Goal: Task Accomplishment & Management: Complete application form

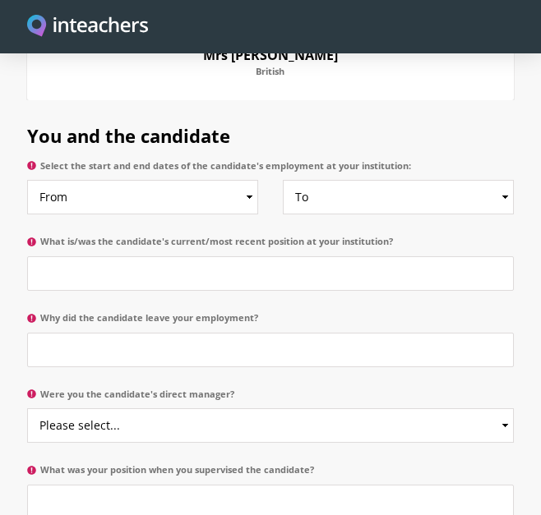
scroll to position [978, 0]
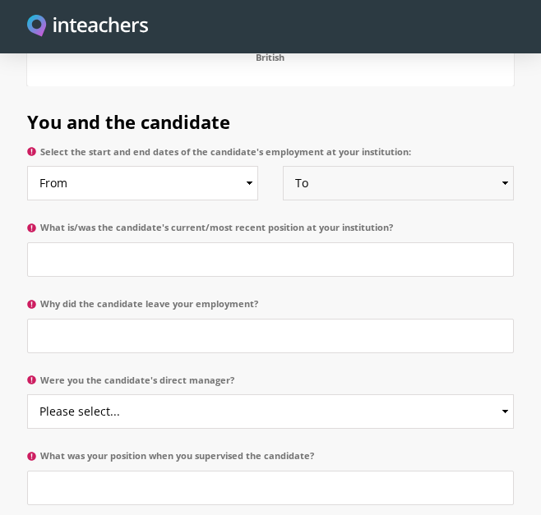
click at [353, 166] on select "To Currently 2025 2024 2023 2022 2021 2020 2019 2018 2017 2016 2015 2014 2013 2…" at bounding box center [399, 183] width 232 height 35
click at [90, 242] on input "What is/was the candidate's current/most recent position at your institution?" at bounding box center [270, 259] width 487 height 35
click at [36, 242] on input "Senior Nurse" at bounding box center [270, 259] width 487 height 35
click at [138, 242] on input "Senior Nurse" at bounding box center [270, 259] width 487 height 35
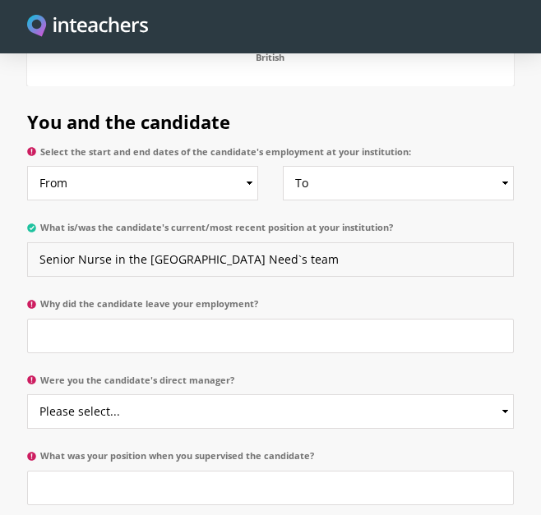
click at [190, 242] on input "Senior Nurse in the [GEOGRAPHIC_DATA] Need`s team" at bounding box center [270, 259] width 487 height 35
click at [371, 242] on input "Senior Nurse in the Children`s Complex Need`s team" at bounding box center [270, 259] width 487 height 35
type input "Senior Nurse in the Children`s Complex Need`s team"
click at [52, 319] on input "Why did the candidate leave your employment?" at bounding box center [270, 336] width 487 height 35
click at [62, 319] on input "Why did the candidate leave your employment?" at bounding box center [270, 336] width 487 height 35
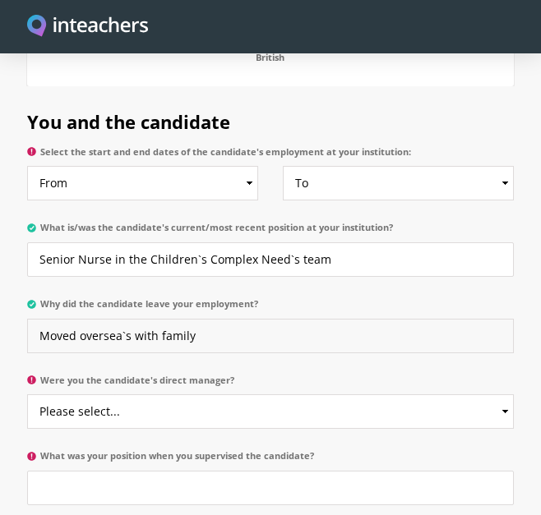
click at [104, 319] on input "Moved oversea`s with family" at bounding box center [270, 336] width 487 height 35
type input "Moved overseas with family"
click at [188, 394] on select "Please select... Yes No" at bounding box center [270, 411] width 487 height 35
select select "No"
click at [27, 394] on select "Please select... Yes No" at bounding box center [270, 411] width 487 height 35
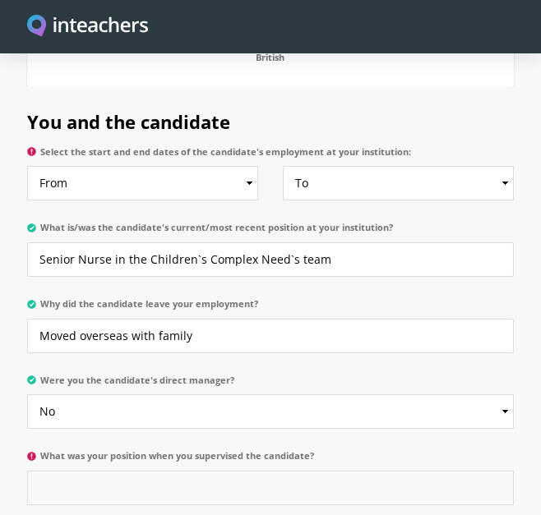
click at [118, 471] on input "What was your position when you supervised the candidate?" at bounding box center [270, 488] width 487 height 35
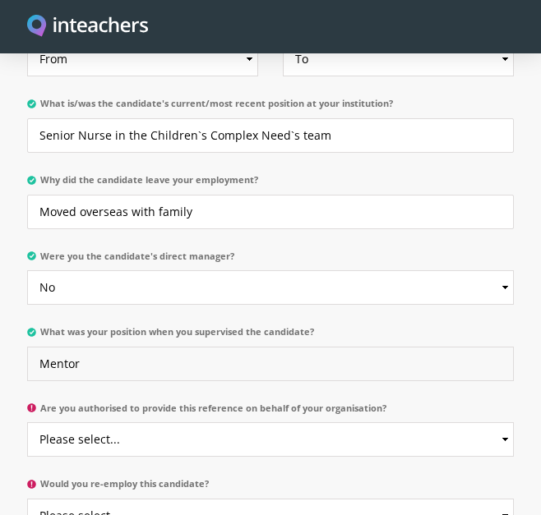
scroll to position [1109, 0]
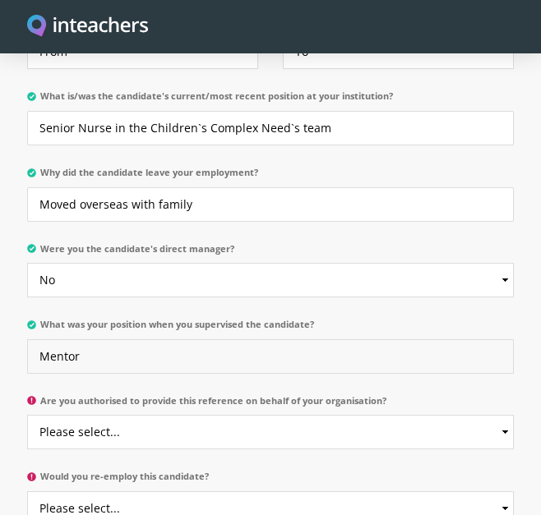
click at [40, 339] on input "Mentor" at bounding box center [270, 356] width 487 height 35
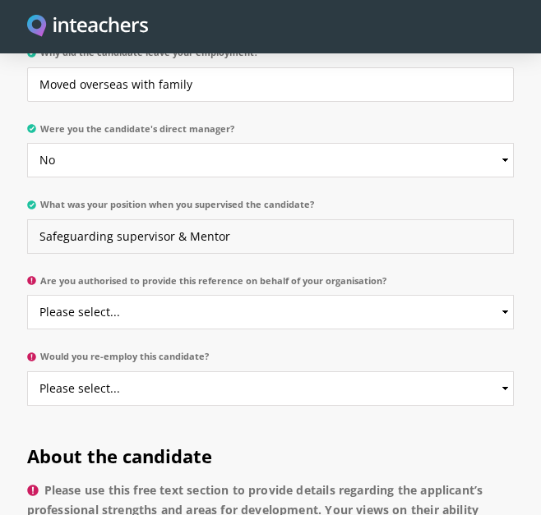
scroll to position [1243, 0]
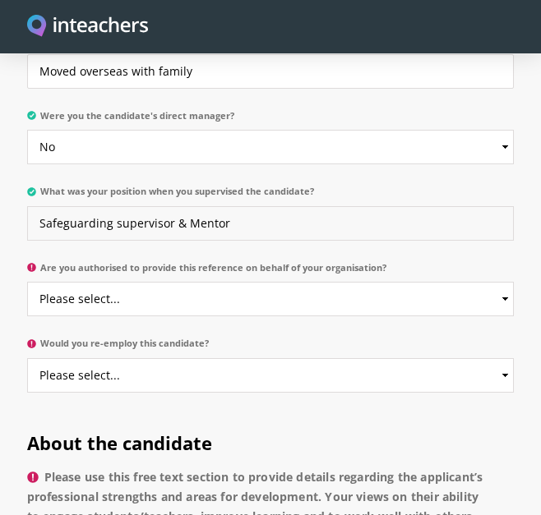
type input "Safeguarding supervisor & Mentor"
click at [184, 282] on select "Please select... Yes No" at bounding box center [270, 299] width 487 height 35
select select "Yes"
click at [27, 282] on select "Please select... Yes No" at bounding box center [270, 299] width 487 height 35
click at [68, 338] on label "Would you re-employ this candidate?" at bounding box center [270, 348] width 487 height 21
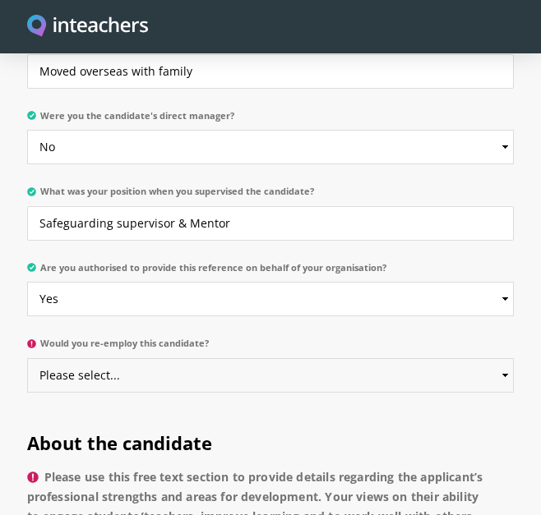
click at [68, 358] on select "Please select... Yes No" at bounding box center [270, 375] width 487 height 35
click at [278, 358] on select "Please select... Yes No" at bounding box center [270, 375] width 487 height 35
select select "Yes"
click at [27, 358] on select "Please select... Yes No" at bounding box center [270, 375] width 487 height 35
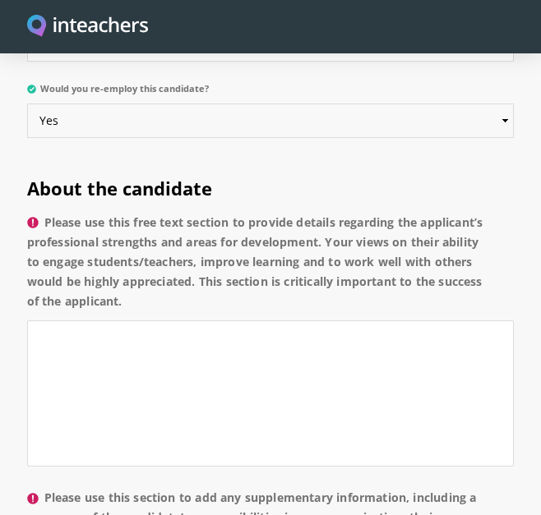
scroll to position [1511, 0]
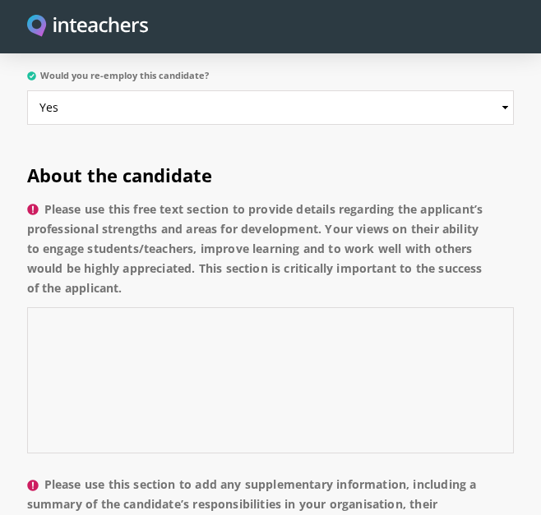
click at [72, 334] on textarea "Please use this free text section to provide details regarding the applicant’s …" at bounding box center [270, 380] width 487 height 146
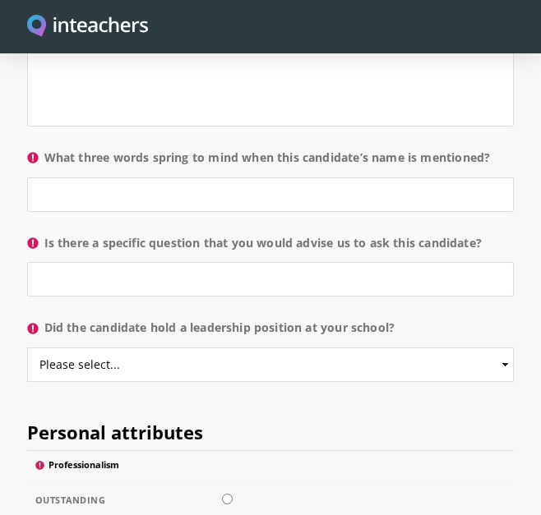
scroll to position [2127, 0]
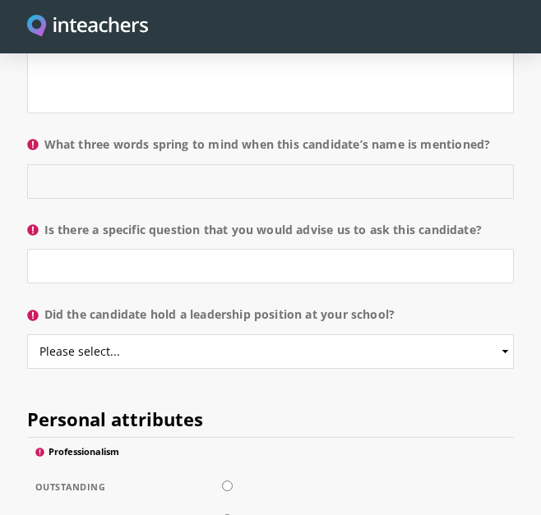
click at [87, 181] on input "What three words spring to mind when this candidate’s name is mentioned?" at bounding box center [270, 181] width 487 height 35
click at [84, 179] on input "Honest, hard working" at bounding box center [270, 181] width 487 height 35
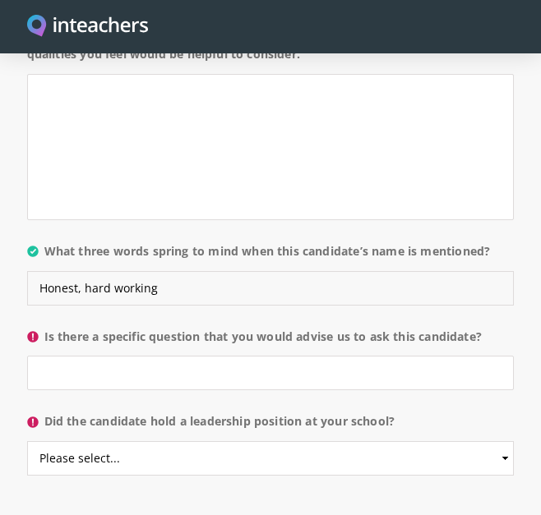
scroll to position [2114, 0]
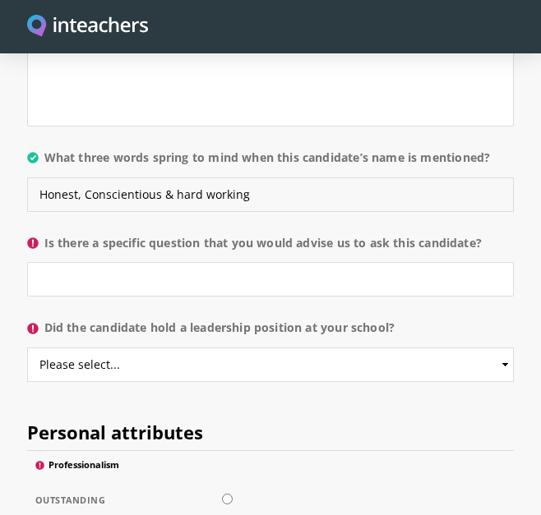
click at [260, 196] on input "Honest, Conscientious & hard working" at bounding box center [270, 195] width 487 height 35
type input "Honest, Conscientious & hard working"
click at [141, 362] on select "Please select... Yes No" at bounding box center [270, 365] width 487 height 35
select select "Yes"
click at [27, 348] on select "Please select... Yes No" at bounding box center [270, 365] width 487 height 35
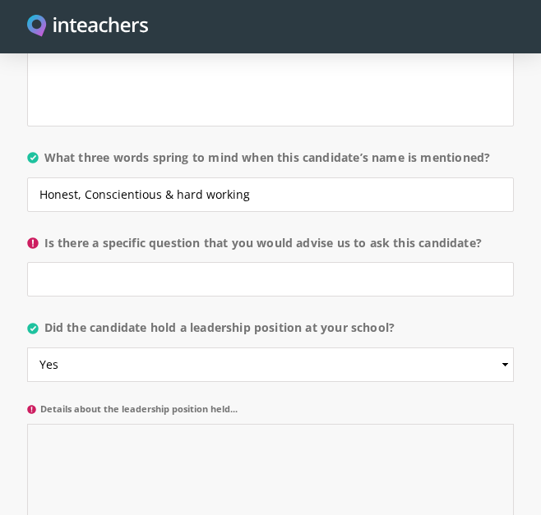
click at [69, 447] on textarea "Details about the leadership position held..." at bounding box center [270, 497] width 487 height 146
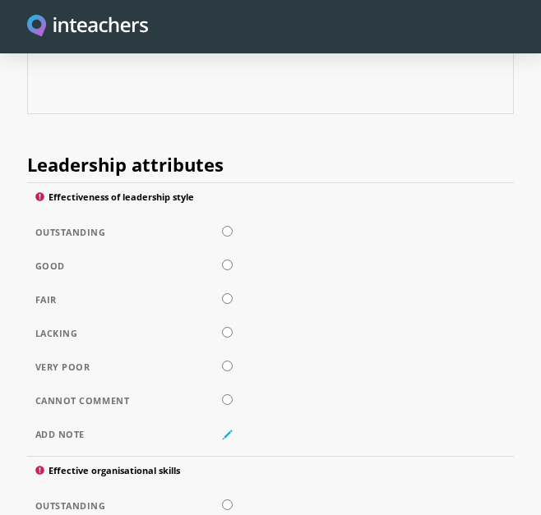
scroll to position [2589, 0]
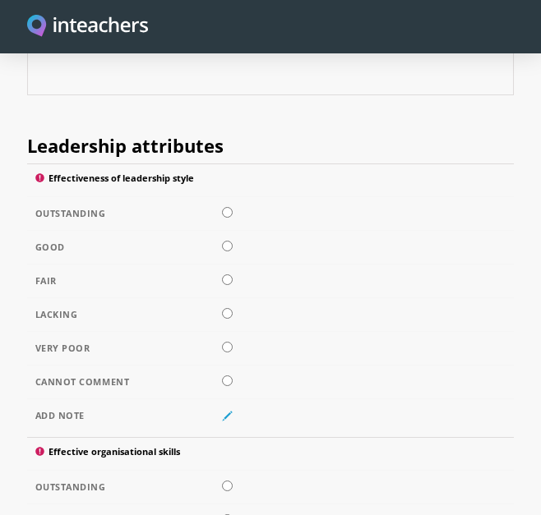
type textarea "Senior nurse"
click at [228, 213] on input "radio" at bounding box center [227, 212] width 11 height 11
radio input "true"
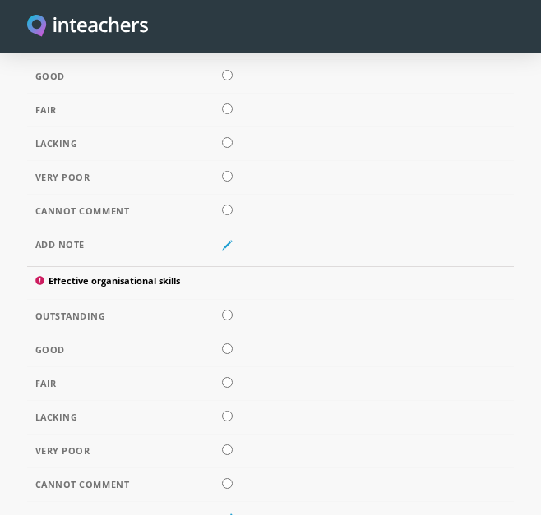
scroll to position [2931, 0]
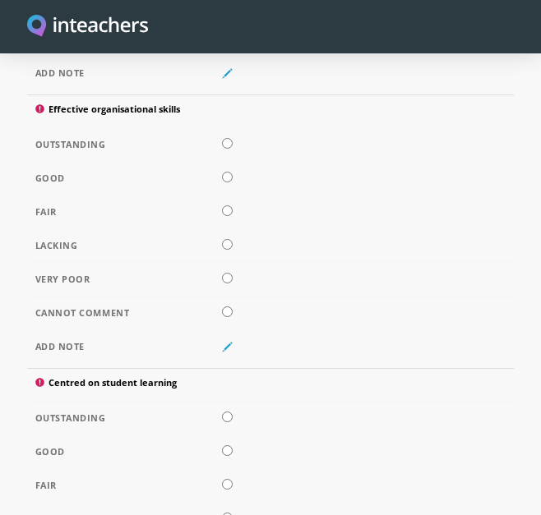
click at [225, 141] on input "radio" at bounding box center [227, 143] width 11 height 11
radio input "true"
click at [227, 417] on input "radio" at bounding box center [227, 417] width 11 height 11
radio input "true"
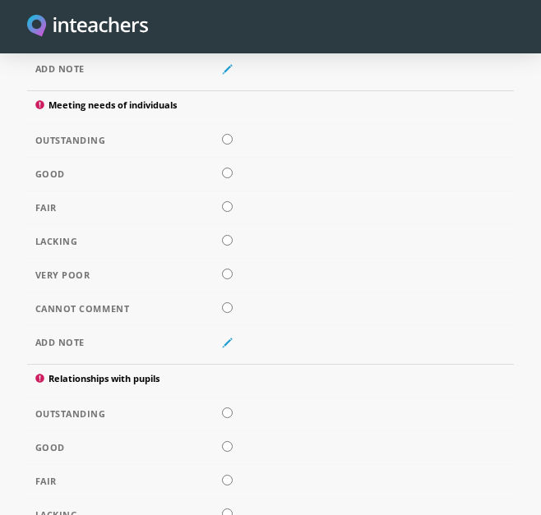
scroll to position [3463, 0]
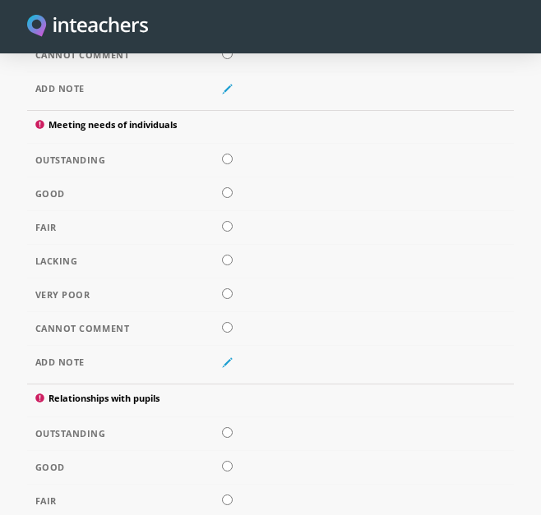
click at [225, 156] on input "radio" at bounding box center [227, 159] width 11 height 11
radio input "true"
click at [227, 428] on input "radio" at bounding box center [227, 432] width 11 height 11
radio input "true"
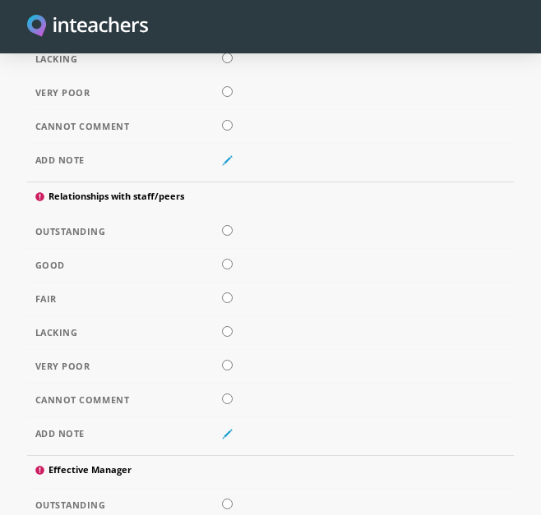
scroll to position [3958, 0]
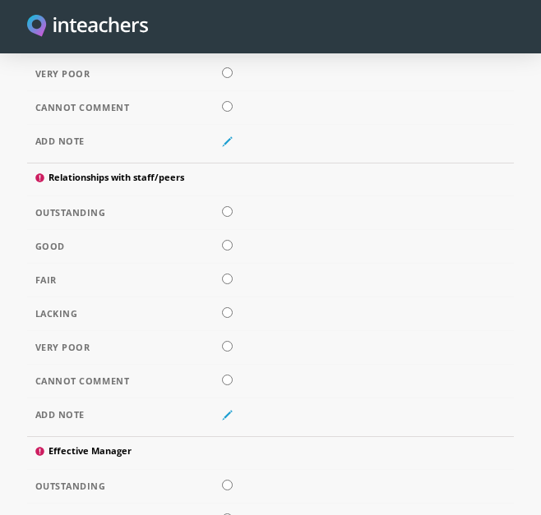
click at [227, 210] on input "radio" at bounding box center [227, 211] width 11 height 11
radio input "true"
click at [222, 486] on input "radio" at bounding box center [227, 485] width 11 height 11
radio input "true"
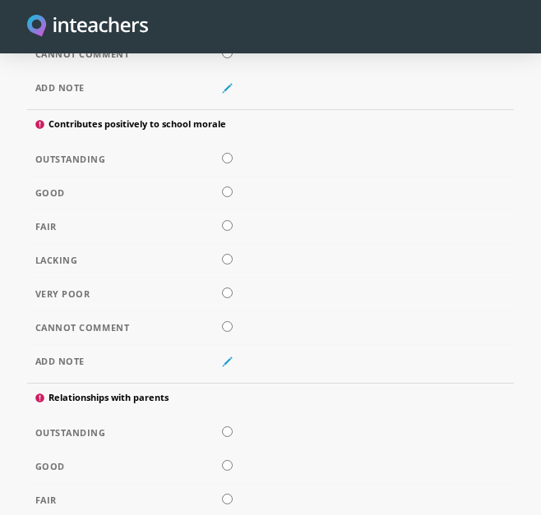
scroll to position [4852, 0]
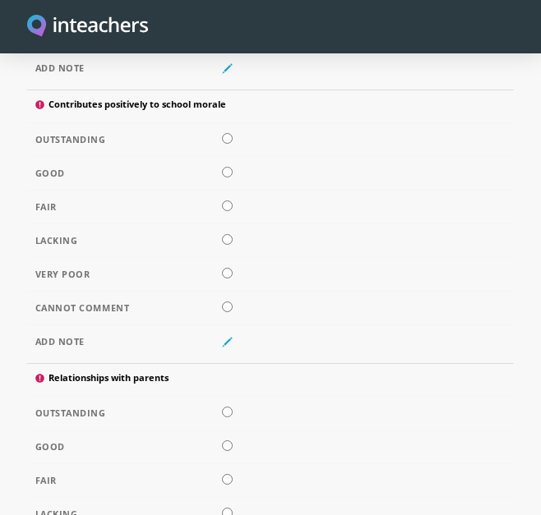
click at [230, 136] on input "radio" at bounding box center [227, 138] width 11 height 11
radio input "true"
click at [227, 409] on input "radio" at bounding box center [227, 412] width 11 height 11
radio input "true"
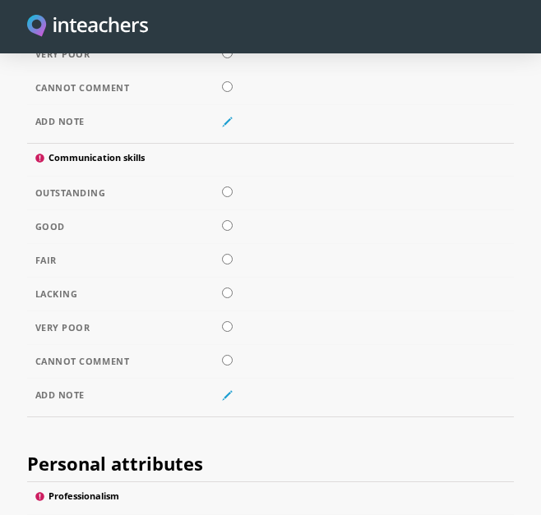
scroll to position [5365, 0]
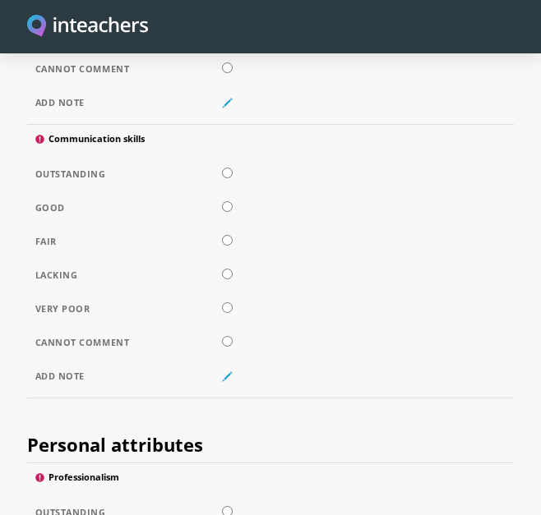
click at [228, 173] on input "radio" at bounding box center [227, 173] width 11 height 11
radio input "true"
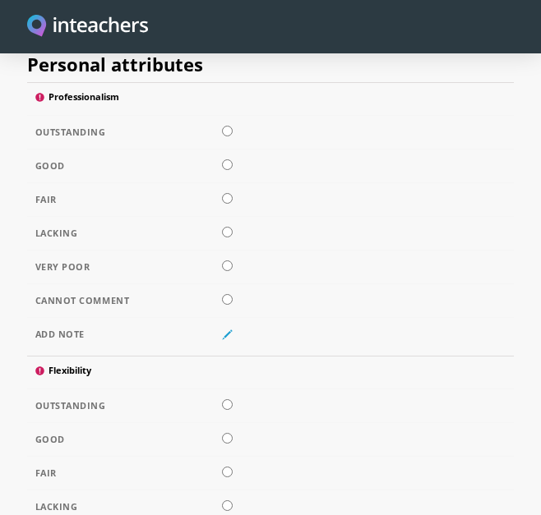
scroll to position [5670, 0]
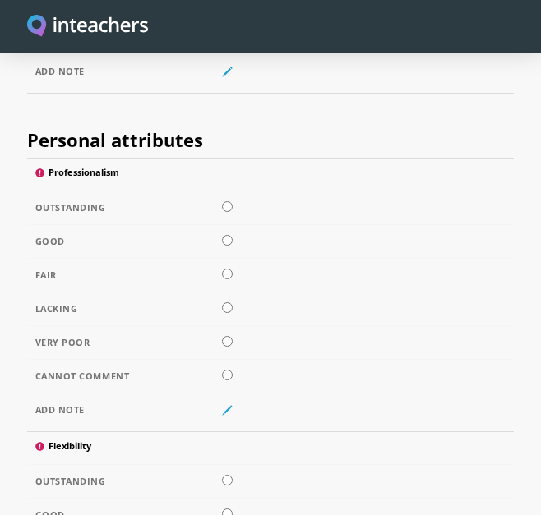
click at [228, 206] on input "radio" at bounding box center [227, 206] width 11 height 11
radio input "true"
click at [230, 476] on input "radio" at bounding box center [227, 480] width 11 height 11
radio input "true"
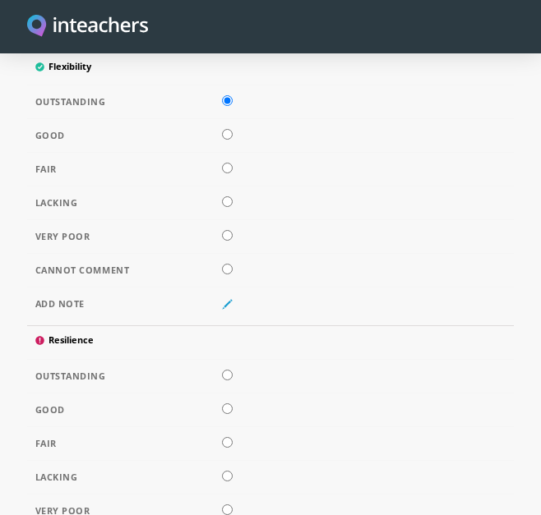
scroll to position [6183, 0]
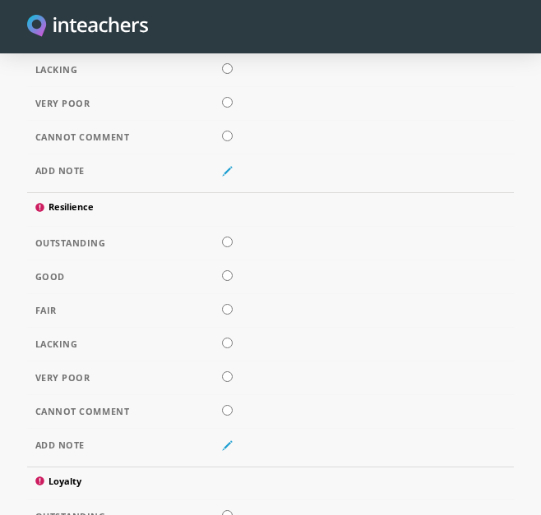
click at [220, 241] on td at bounding box center [270, 244] width 487 height 34
radio input "true"
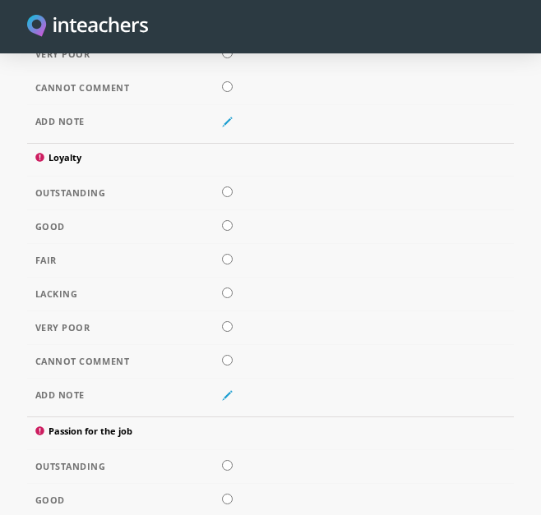
scroll to position [6544, 0]
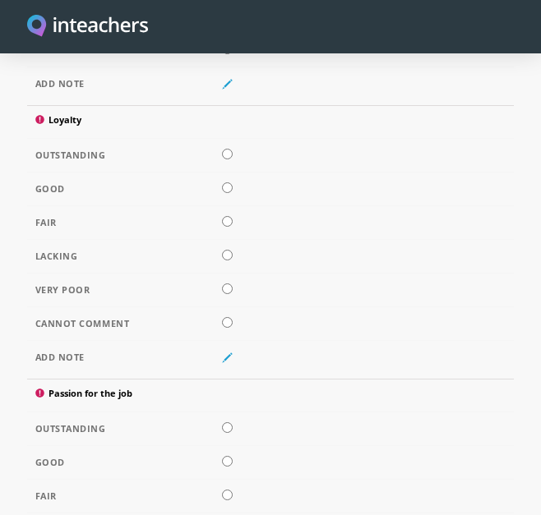
click at [228, 150] on input "radio" at bounding box center [227, 154] width 11 height 11
radio input "true"
click at [228, 427] on input "radio" at bounding box center [227, 427] width 11 height 11
radio input "true"
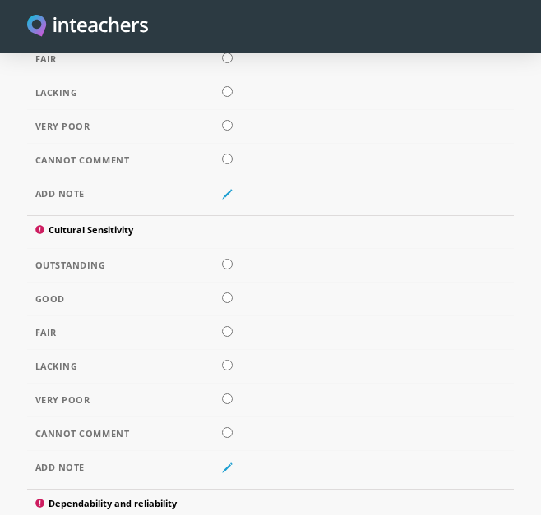
scroll to position [7000, 0]
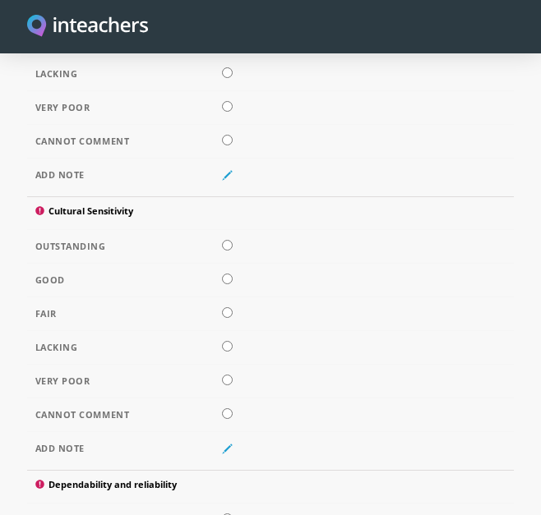
click at [230, 243] on input "radio" at bounding box center [227, 245] width 11 height 11
radio input "true"
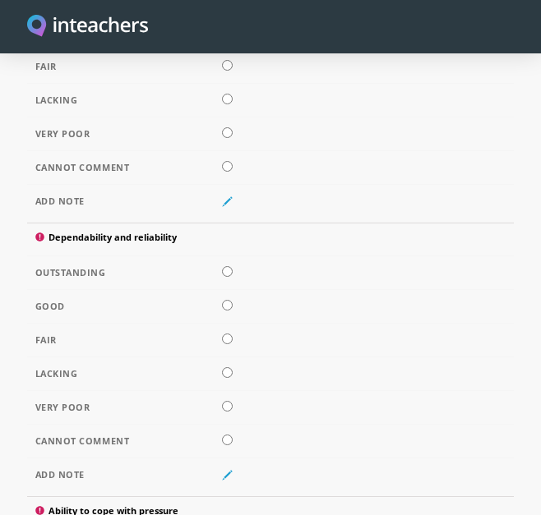
scroll to position [7343, 0]
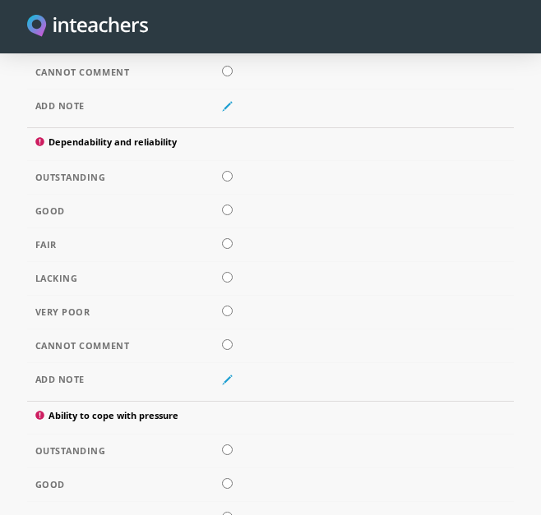
click at [229, 174] on input "radio" at bounding box center [227, 176] width 11 height 11
radio input "true"
click at [228, 449] on input "radio" at bounding box center [227, 450] width 11 height 11
radio input "true"
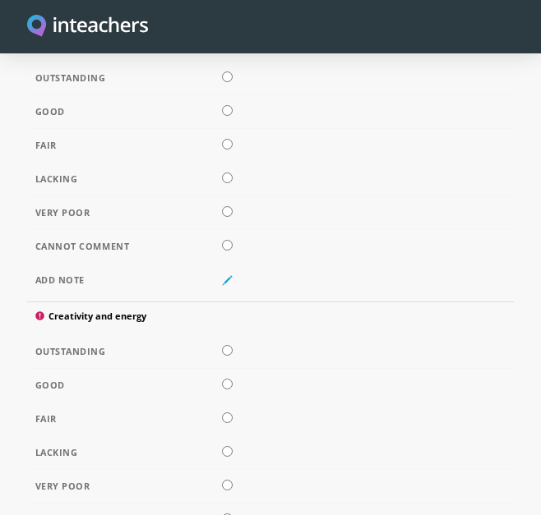
scroll to position [7857, 0]
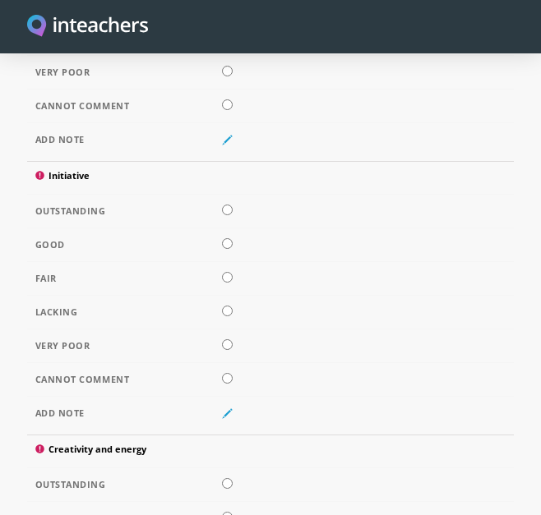
click at [228, 205] on input "radio" at bounding box center [227, 210] width 11 height 11
radio input "true"
click at [223, 480] on input "radio" at bounding box center [227, 483] width 11 height 11
radio input "true"
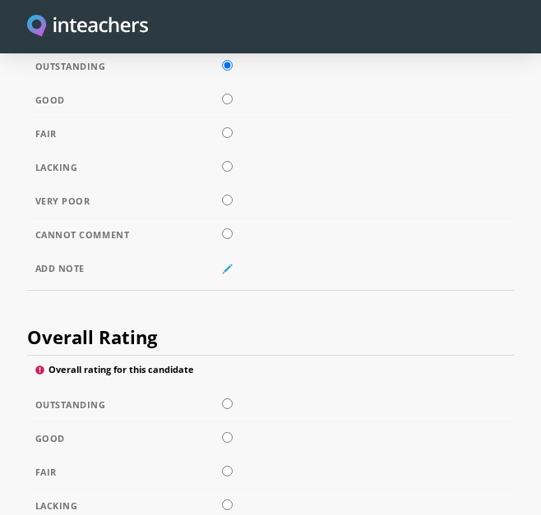
scroll to position [8427, 0]
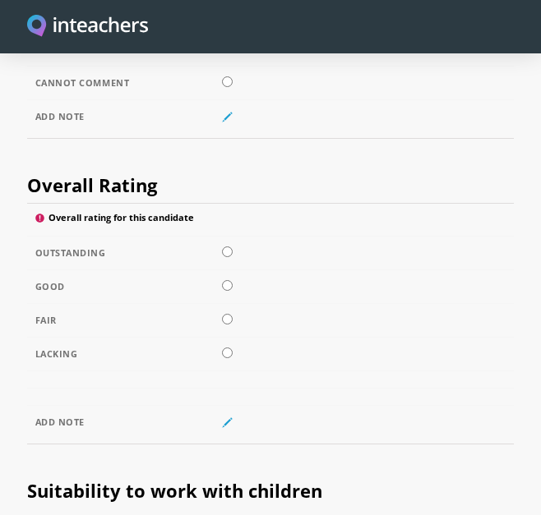
click at [230, 249] on input "radio" at bounding box center [227, 252] width 11 height 11
radio input "true"
click at [102, 426] on td at bounding box center [270, 422] width 487 height 33
click at [227, 417] on icon at bounding box center [227, 422] width 11 height 11
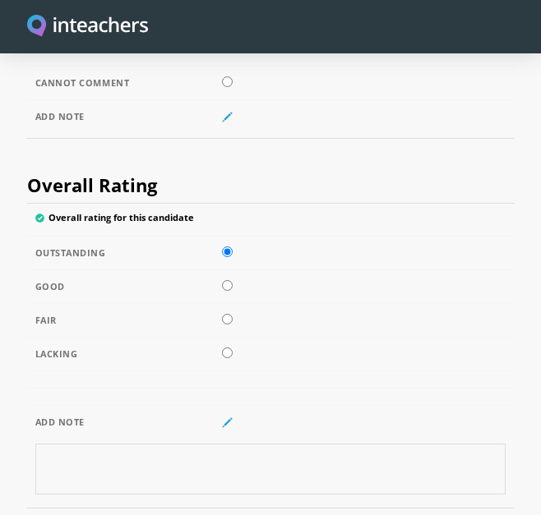
click at [85, 460] on textarea at bounding box center [270, 469] width 471 height 51
click at [279, 459] on textarea "Zafrat is greatly missed within our team and would be a" at bounding box center [270, 469] width 471 height 51
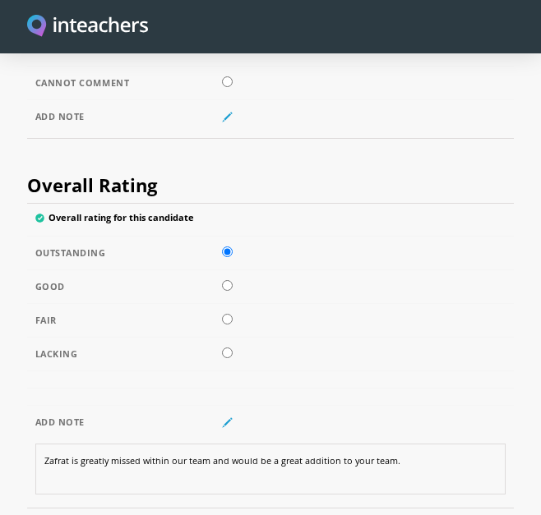
click at [403, 458] on textarea "Zafrat is greatly missed within our team and would be a great addition to your …" at bounding box center [270, 469] width 471 height 51
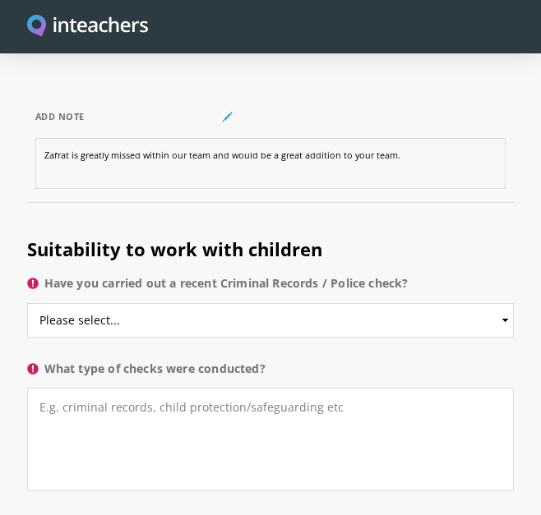
scroll to position [8714, 0]
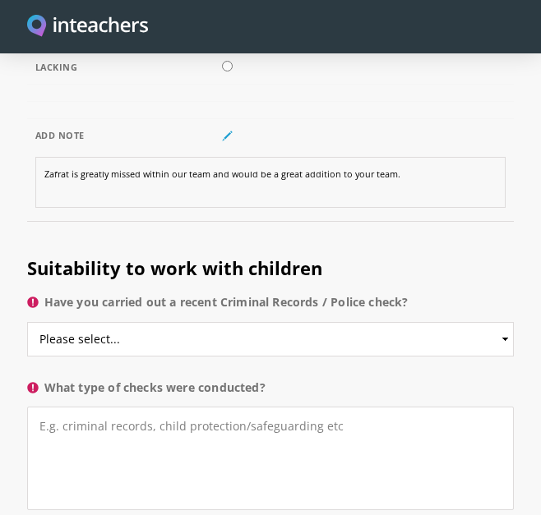
type textarea "Zafrat is greatly missed within our team and would be a great addition to your …"
click at [112, 341] on select "Please select... Yes No Do not know" at bounding box center [270, 339] width 487 height 35
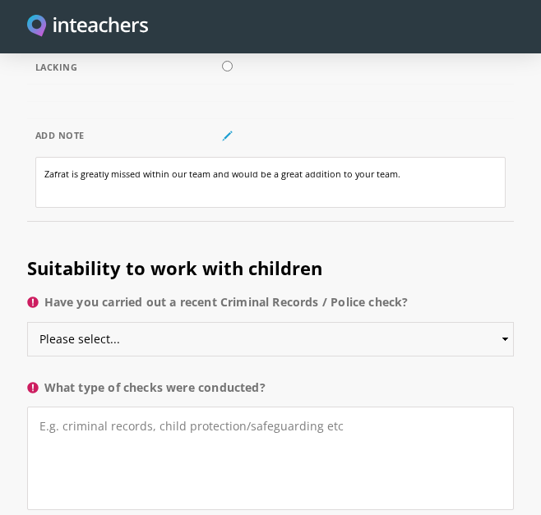
click at [112, 341] on select "Please select... Yes No Do not know" at bounding box center [270, 339] width 487 height 35
select select "Do not know"
click at [27, 322] on select "Please select... Yes No Do not know" at bounding box center [270, 339] width 487 height 35
click at [363, 439] on textarea "What type of checks were conducted?" at bounding box center [270, 459] width 487 height 104
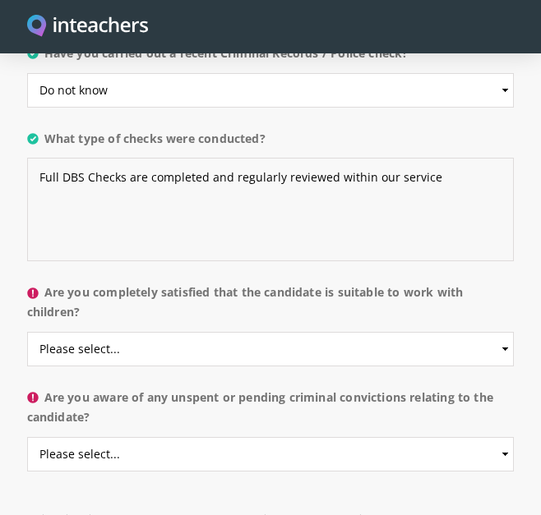
scroll to position [9020, 0]
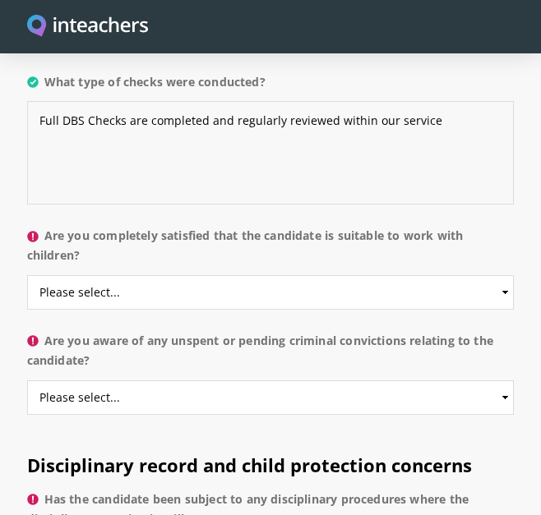
type textarea "Full DBS Checks are completed and regularly reviewed within our service"
click at [485, 284] on select "Please select... Yes No Do not know" at bounding box center [270, 292] width 487 height 35
select select "Yes"
click at [27, 275] on select "Please select... Yes No Do not know" at bounding box center [270, 292] width 487 height 35
click at [187, 398] on select "Please select... Yes No Do not know" at bounding box center [270, 398] width 487 height 35
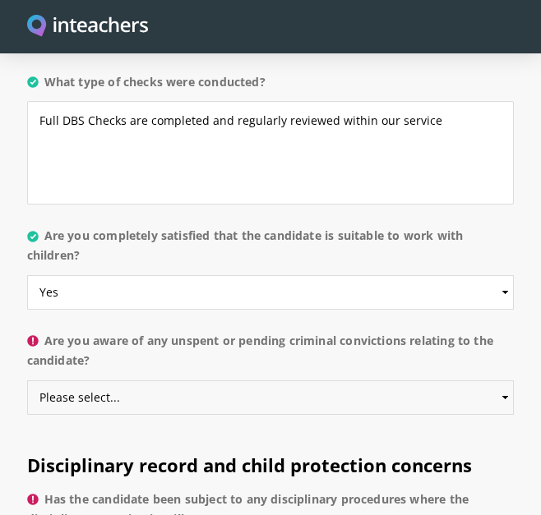
click at [187, 398] on select "Please select... Yes No Do not know" at bounding box center [270, 398] width 487 height 35
select select "No"
click at [27, 381] on select "Please select... Yes No Do not know" at bounding box center [270, 398] width 487 height 35
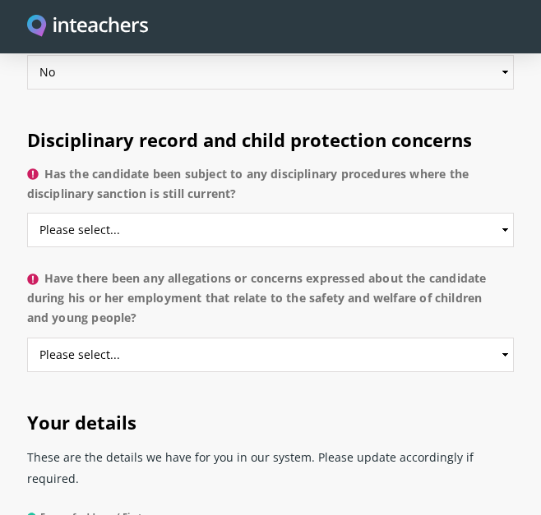
scroll to position [9364, 0]
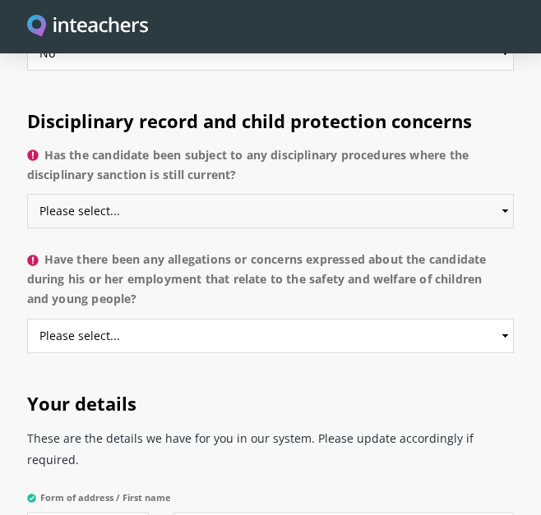
click at [238, 205] on select "Please select... Yes No Do not know" at bounding box center [270, 211] width 487 height 35
select select "No"
click at [27, 194] on select "Please select... Yes No Do not know" at bounding box center [270, 211] width 487 height 35
click at [288, 347] on select "Please select... Yes No Do not know" at bounding box center [270, 336] width 487 height 35
select select "No"
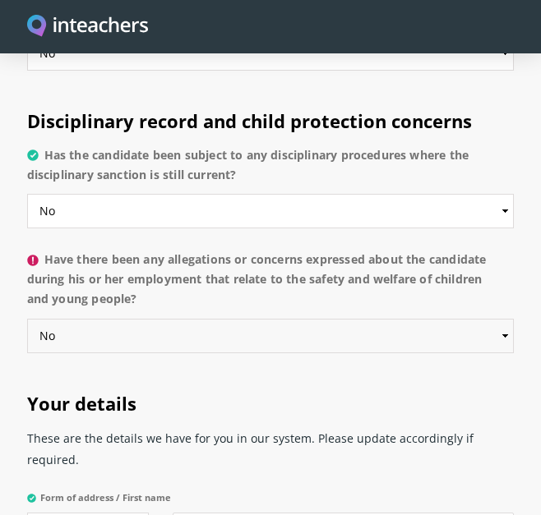
click at [27, 319] on select "Please select... Yes No Do not know" at bounding box center [270, 336] width 487 height 35
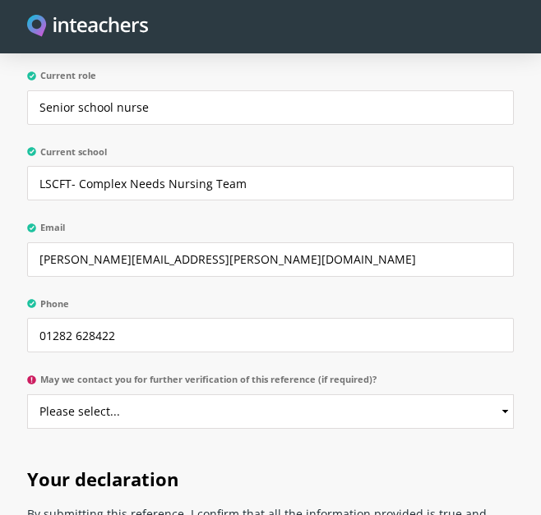
scroll to position [9976, 0]
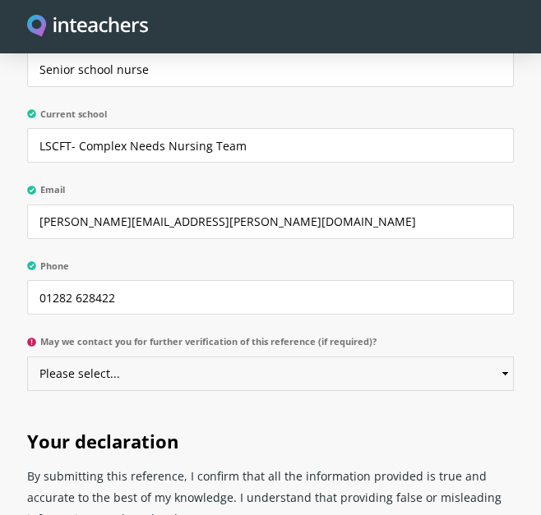
click at [431, 357] on select "Please select... Yes No" at bounding box center [270, 374] width 487 height 35
select select "Yes"
click at [27, 357] on select "Please select... Yes No" at bounding box center [270, 374] width 487 height 35
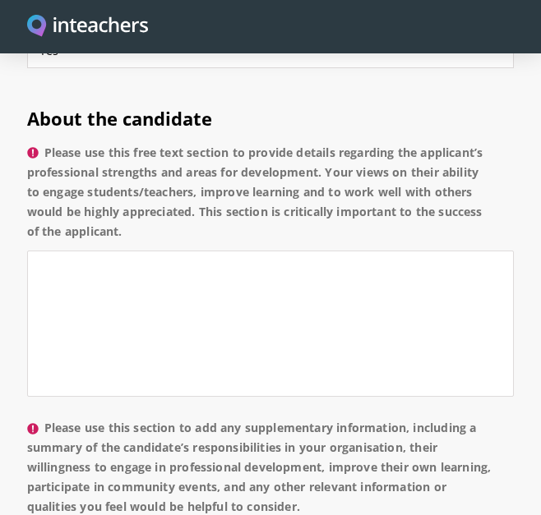
scroll to position [1586, 0]
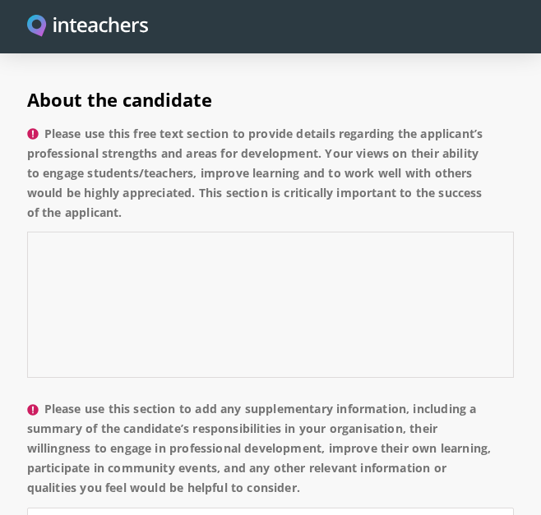
click at [80, 247] on textarea "Please use this free text section to provide details regarding the applicant’s …" at bounding box center [270, 305] width 487 height 146
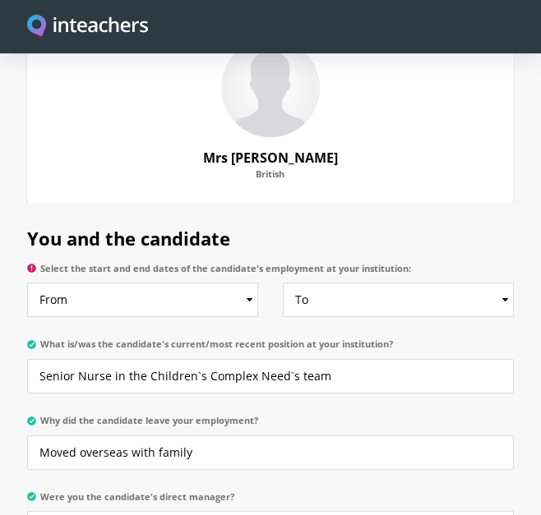
scroll to position [842, 0]
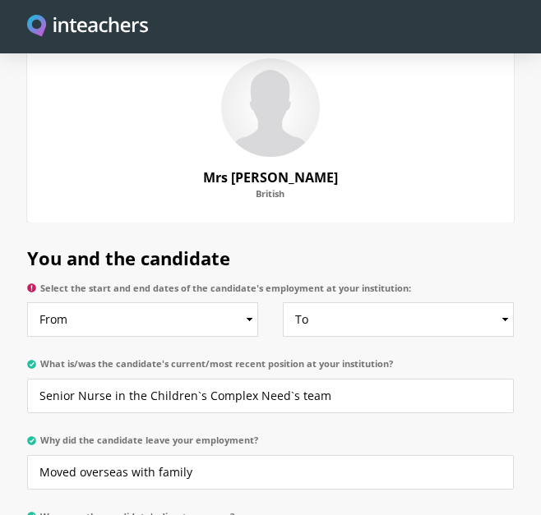
type textarea "I have had the pleasure of Mentoring and working with [PERSON_NAME] for"
click at [233, 302] on select "From 2025 2024 2023 2022 2021 2020 2019 2018 2017 2016 2015 2014 2013 2012 2011…" at bounding box center [143, 319] width 232 height 35
select select "2022"
click at [27, 302] on select "From 2025 2024 2023 2022 2021 2020 2019 2018 2017 2016 2015 2014 2013 2012 2011…" at bounding box center [143, 319] width 232 height 35
click at [475, 302] on select "To Currently 2025 2024 2023 2022 2021 2020 2019 2018 2017 2016 2015 2014 2013 2…" at bounding box center [399, 319] width 232 height 35
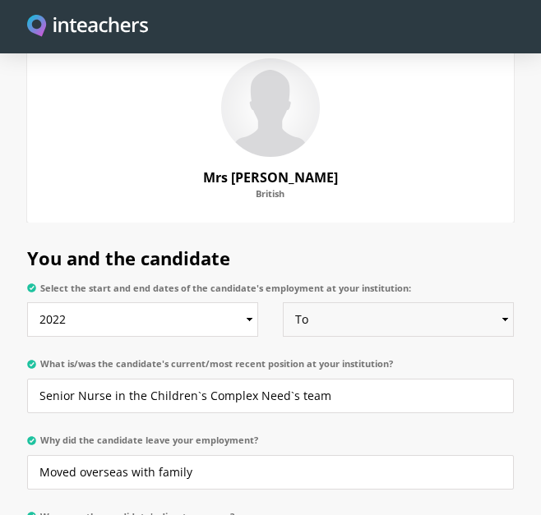
select select "2024"
click at [283, 302] on select "To Currently 2025 2024 2023 2022 2021 2020 2019 2018 2017 2016 2015 2014 2013 2…" at bounding box center [399, 319] width 232 height 35
click at [133, 302] on select "From 2025 2024 2023 2022 2021 2020 2019 2018 2017 2016 2015 2014 2013 2012 2011…" at bounding box center [143, 319] width 232 height 35
click at [522, 223] on section "You and the candidate Select the start and end dates of the candidate's employm…" at bounding box center [270, 516] width 541 height 586
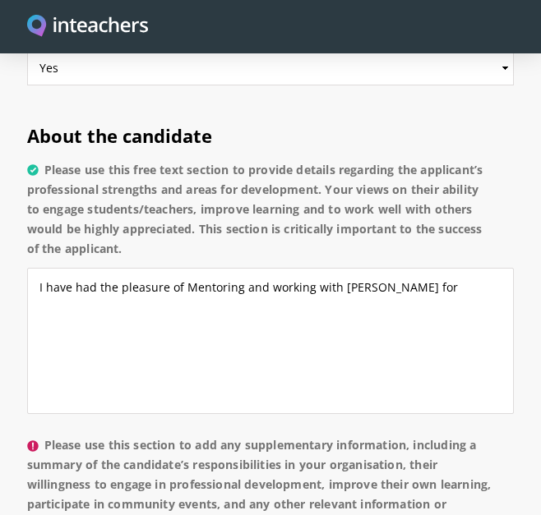
scroll to position [1569, 0]
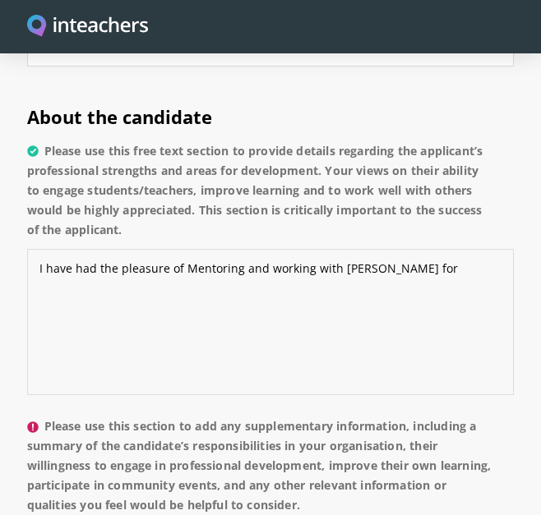
click at [394, 249] on textarea "I have had the pleasure of Mentoring and working with [PERSON_NAME] for" at bounding box center [270, 322] width 487 height 146
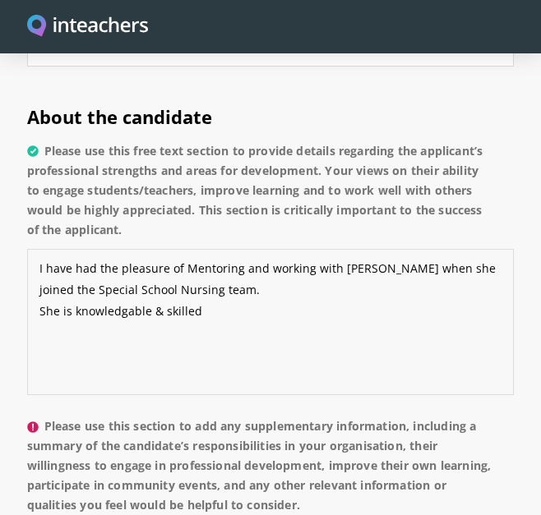
click at [102, 289] on textarea "I have had the pleasure of Mentoring and working with [PERSON_NAME] when she jo…" at bounding box center [270, 322] width 487 height 146
click at [71, 289] on textarea "I have had the pleasure of Mentoring and working with [PERSON_NAME] when she jo…" at bounding box center [270, 322] width 487 height 146
click at [71, 288] on textarea "I have had the pleasure of Mentoring and working with [PERSON_NAME] when she jo…" at bounding box center [270, 322] width 487 height 146
click at [112, 286] on textarea "I have had the pleasure of Mentoring and working with [PERSON_NAME] when she jo…" at bounding box center [270, 322] width 487 height 146
click at [167, 293] on textarea "I have had the pleasure of Mentoring and working with [PERSON_NAME] when she jo…" at bounding box center [270, 322] width 487 height 146
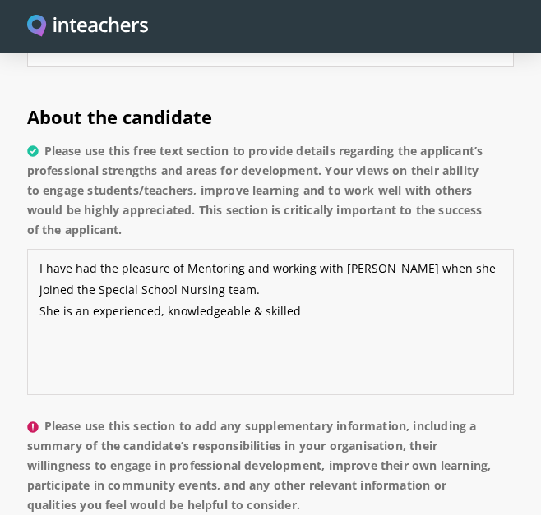
click at [305, 288] on textarea "I have had the pleasure of Mentoring and working with [PERSON_NAME] when she jo…" at bounding box center [270, 322] width 487 height 146
click at [228, 274] on textarea "I have had the pleasure of Mentoring and working with [PERSON_NAME] when she jo…" at bounding box center [270, 322] width 487 height 146
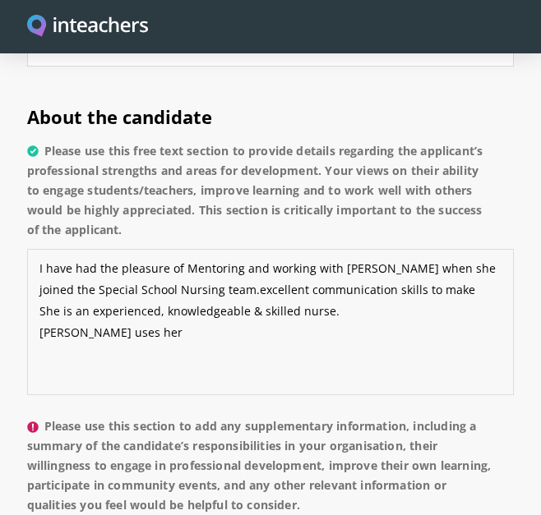
drag, startPoint x: 196, startPoint y: 266, endPoint x: 406, endPoint y: 269, distance: 210.4
click at [406, 269] on textarea "I have had the pleasure of Mentoring and working with [PERSON_NAME] when she jo…" at bounding box center [270, 322] width 487 height 146
click at [128, 313] on textarea "I have had the pleasure of Mentoring and working with [PERSON_NAME] when she jo…" at bounding box center [270, 322] width 487 height 146
paste textarea "excellent communication skills to make"
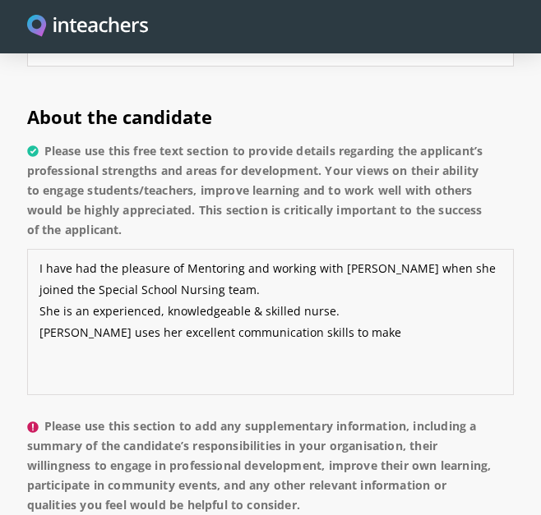
click at [156, 356] on textarea "I have had the pleasure of Mentoring and working with [PERSON_NAME] when she jo…" at bounding box center [270, 322] width 487 height 146
click at [341, 306] on textarea "I have had the pleasure of Mentoring and working with [PERSON_NAME] when she jo…" at bounding box center [270, 322] width 487 height 146
click at [313, 315] on textarea "I have had the pleasure of Mentoring and working with [PERSON_NAME] when she jo…" at bounding box center [270, 322] width 487 height 146
type textarea "I have had the pleasure of Mentoring and working with [PERSON_NAME] when she jo…"
click at [205, 450] on label "Please use this section to add any supplementary information, including a summa…" at bounding box center [270, 471] width 487 height 108
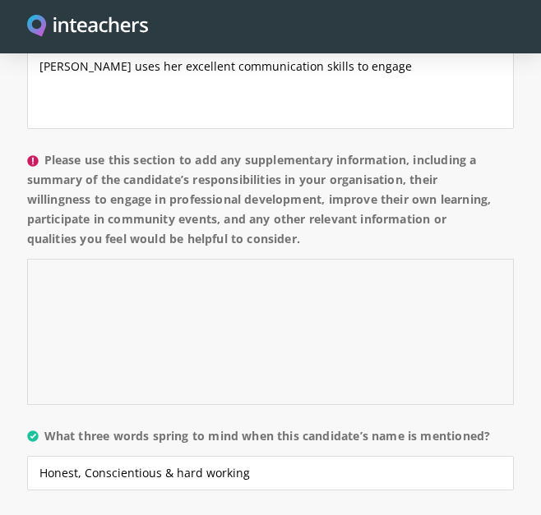
click at [350, 335] on textarea "Please use this section to add any supplementary information, including a summa…" at bounding box center [270, 332] width 487 height 146
click at [57, 261] on textarea "Please use this section to add any supplementary information, including a summa…" at bounding box center [270, 332] width 487 height 146
click at [81, 265] on textarea "Please use this section to add any supplementary information, including a summa…" at bounding box center [270, 332] width 487 height 146
paste textarea "named Nurse for a Special Needs School with currently 220 pupils on role aged f…"
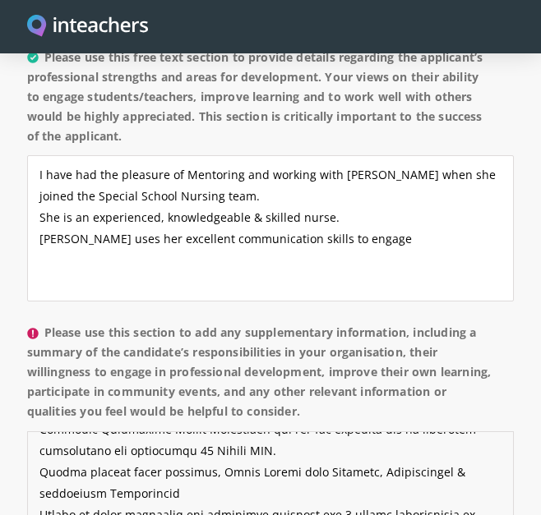
scroll to position [1606, 0]
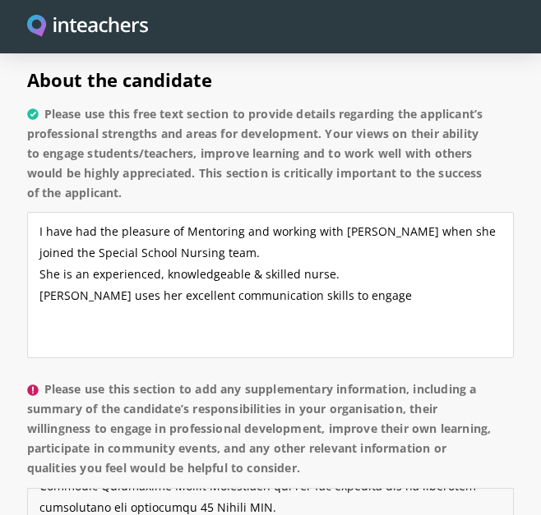
type textarea "named Nurse for a Special Needs School with currently 220 pupils on role aged f…"
click at [341, 351] on p "Please use this free text section to provide details regarding the applicant’s …" at bounding box center [270, 236] width 487 height 276
click at [349, 276] on textarea "I have had the pleasure of Mentoring and working with [PERSON_NAME] when she jo…" at bounding box center [270, 285] width 487 height 146
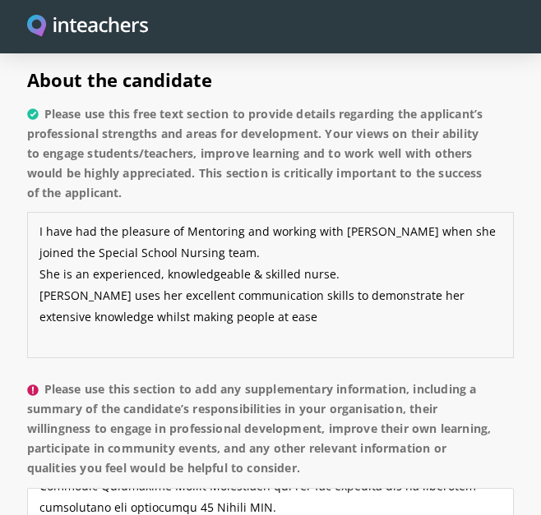
click at [204, 228] on textarea "I have had the pleasure of Mentoring and working with [PERSON_NAME] when she jo…" at bounding box center [270, 285] width 487 height 146
click at [350, 240] on textarea "I have had the pleasure of Mentoring and working with [PERSON_NAME] when she jo…" at bounding box center [270, 285] width 487 height 146
click at [254, 293] on textarea "I have had the pleasure of Mentoring and working with [PERSON_NAME] when she jo…" at bounding box center [270, 285] width 487 height 146
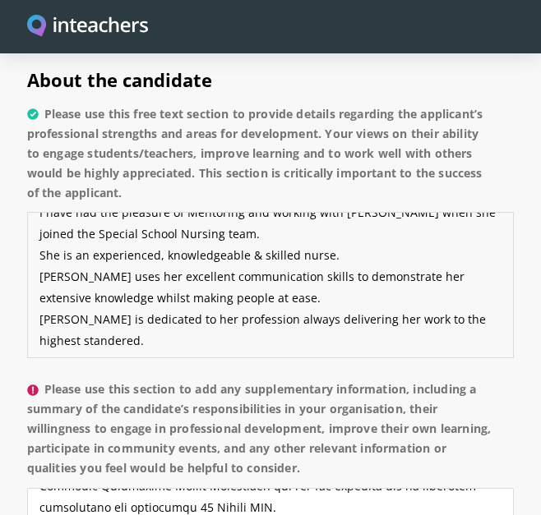
scroll to position [43, 0]
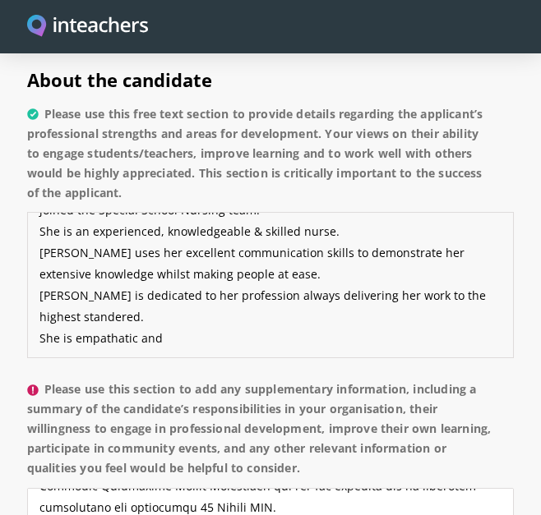
click at [71, 320] on textarea "I have had the pleasure of Mentoring and working with [PERSON_NAME] when she jo…" at bounding box center [270, 285] width 487 height 146
click at [253, 315] on textarea "I have had the pleasure of Mentoring and working with [PERSON_NAME] when she jo…" at bounding box center [270, 285] width 487 height 146
click at [178, 317] on textarea "I have had the pleasure of Mentoring and working with [PERSON_NAME] when she jo…" at bounding box center [270, 285] width 487 height 146
click at [61, 299] on textarea "I have had the pleasure of Mentoring and working with [PERSON_NAME] when she jo…" at bounding box center [270, 285] width 487 height 146
click at [448, 315] on textarea "I have had the pleasure of Mentoring and working with [PERSON_NAME] when she jo…" at bounding box center [270, 285] width 487 height 146
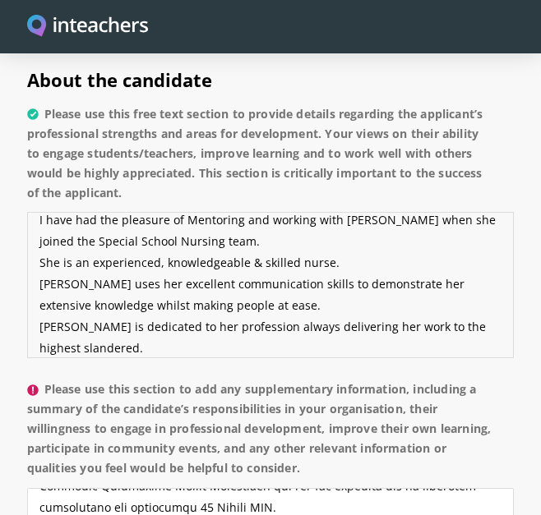
scroll to position [16, 0]
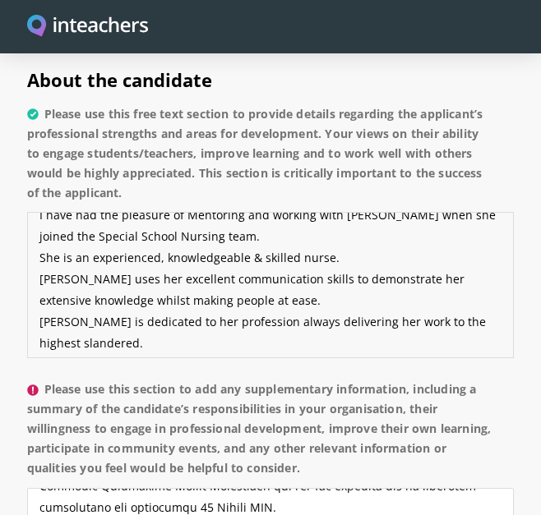
click at [51, 321] on textarea "I have had the pleasure of Mentoring and working with [PERSON_NAME] when she jo…" at bounding box center [270, 285] width 487 height 146
click at [81, 323] on textarea "I have had the pleasure of Mentoring and working with [PERSON_NAME] when she jo…" at bounding box center [270, 285] width 487 height 146
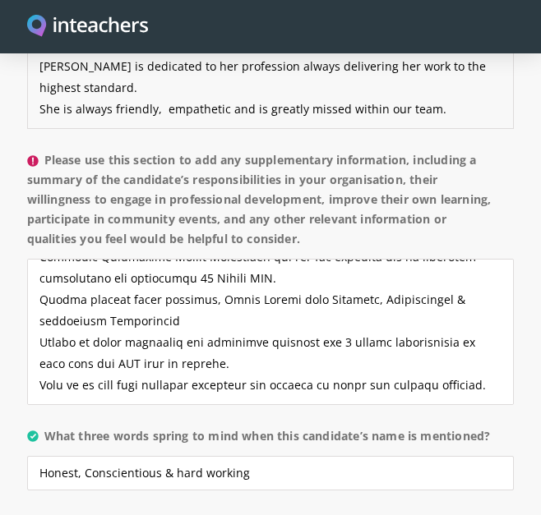
scroll to position [1930, 0]
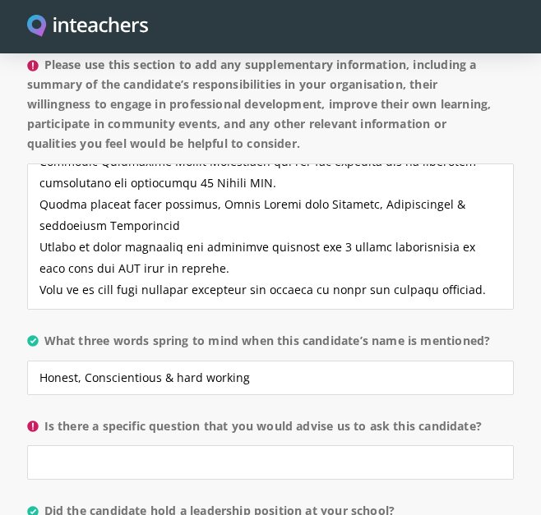
type textarea "I have had the pleasure of Mentoring and working with [PERSON_NAME] when she jo…"
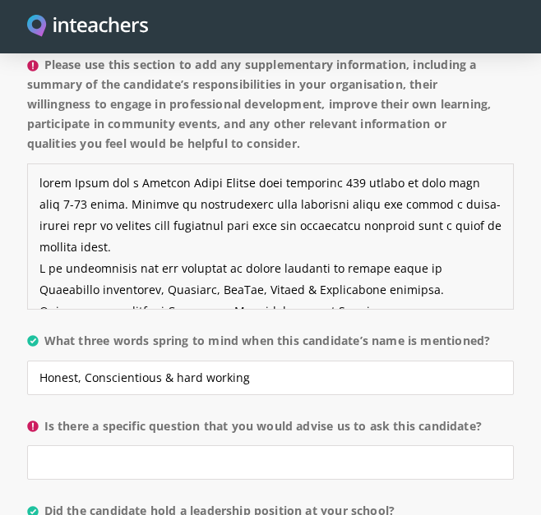
click at [37, 164] on textarea "Please use this section to add any supplementary information, including a summa…" at bounding box center [270, 237] width 487 height 146
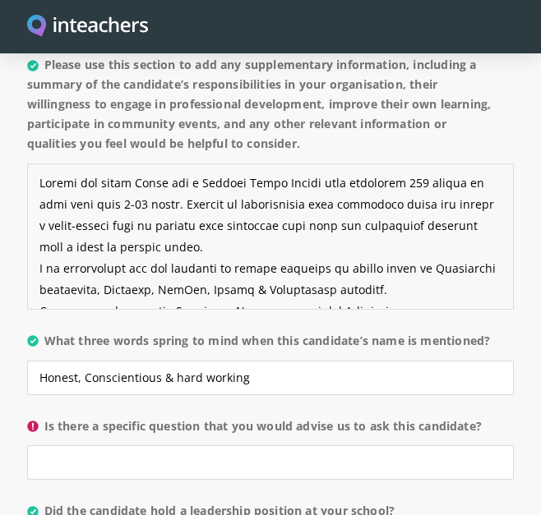
click at [139, 164] on textarea "Please use this section to add any supplementary information, including a summa…" at bounding box center [270, 237] width 487 height 146
click at [152, 164] on textarea "Please use this section to add any supplementary information, including a summa…" at bounding box center [270, 237] width 487 height 146
click at [205, 164] on textarea "Please use this section to add any supplementary information, including a summa…" at bounding box center [270, 237] width 487 height 146
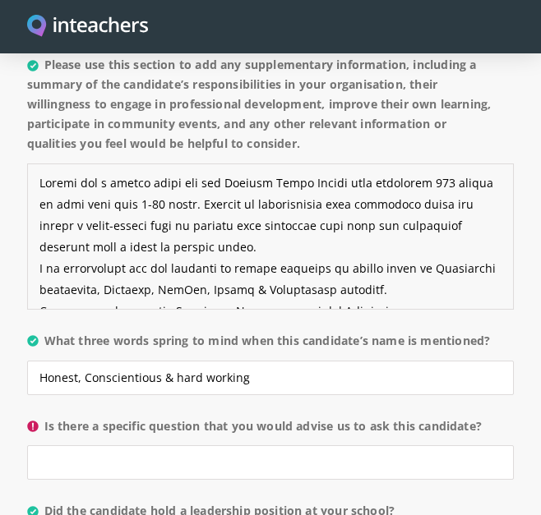
drag, startPoint x: 359, startPoint y: 162, endPoint x: 406, endPoint y: 171, distance: 47.7
click at [406, 171] on textarea "Please use this section to add any supplementary information, including a summa…" at bounding box center [270, 237] width 487 height 146
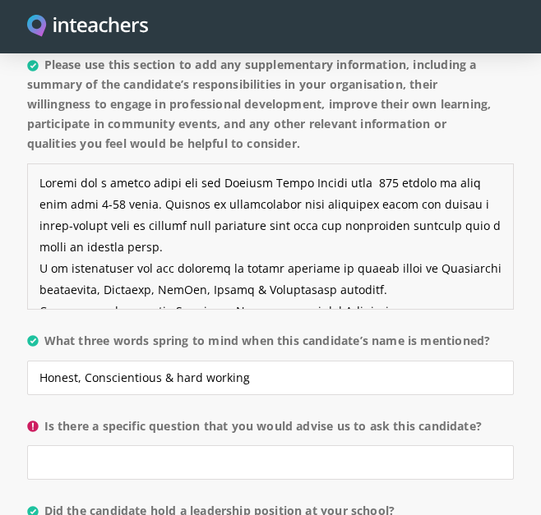
click at [375, 164] on textarea "Please use this section to add any supplementary information, including a summa…" at bounding box center [270, 237] width 487 height 146
click at [131, 184] on textarea "Please use this section to add any supplementary information, including a summa…" at bounding box center [270, 237] width 487 height 146
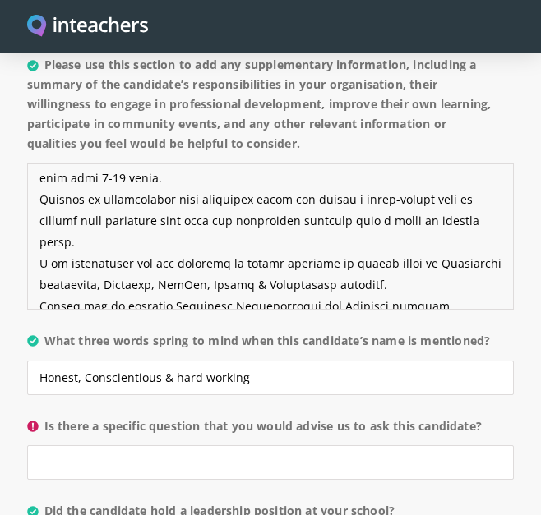
scroll to position [38, 0]
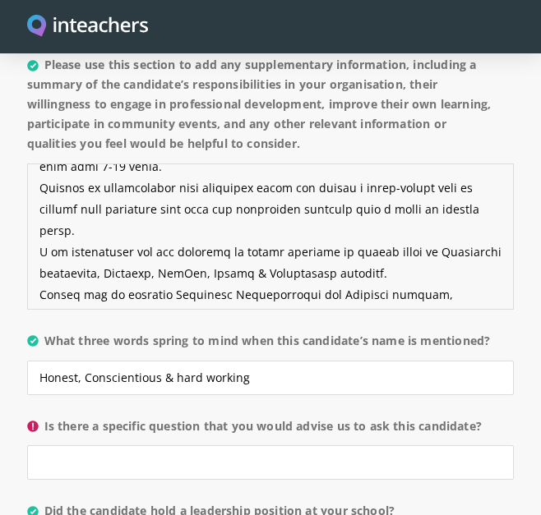
drag, startPoint x: 170, startPoint y: 230, endPoint x: 36, endPoint y: 231, distance: 134.0
click at [36, 231] on textarea "Please use this section to add any supplementary information, including a summa…" at bounding box center [270, 237] width 487 height 146
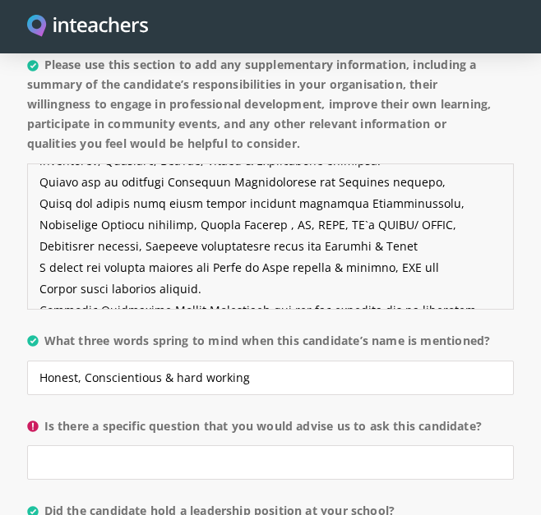
scroll to position [154, 0]
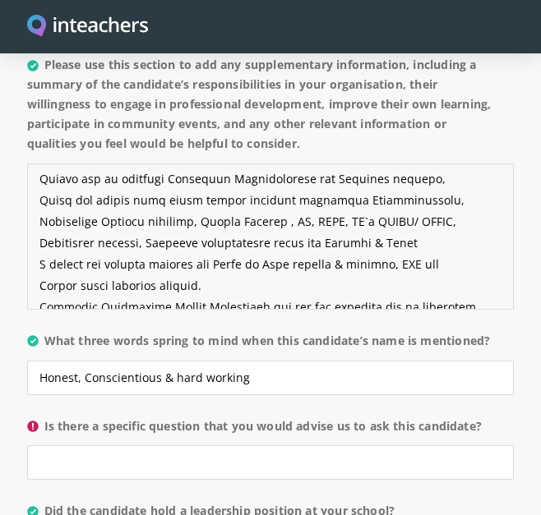
drag, startPoint x: 113, startPoint y: 243, endPoint x: 26, endPoint y: 236, distance: 87.4
click at [27, 236] on textarea "Please use this section to add any supplementary information, including a summa…" at bounding box center [270, 237] width 487 height 146
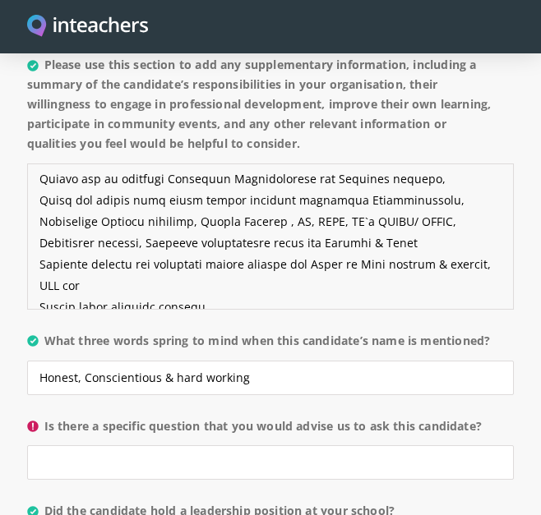
drag, startPoint x: 207, startPoint y: 247, endPoint x: 297, endPoint y: 243, distance: 89.6
click at [297, 243] on textarea "Please use this section to add any supplementary information, including a summa…" at bounding box center [270, 237] width 487 height 146
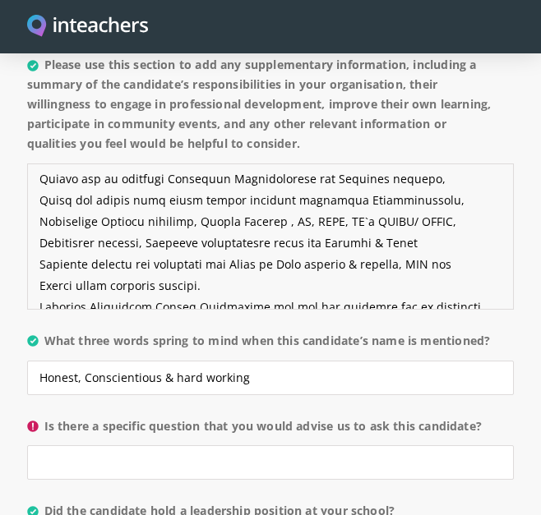
click at [224, 245] on textarea "Please use this section to add any supplementary information, including a summa…" at bounding box center [270, 237] width 487 height 146
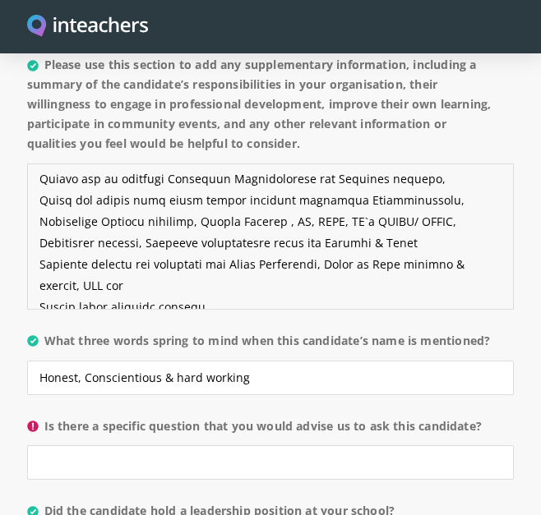
click at [434, 246] on textarea "Please use this section to add any supplementary information, including a summa…" at bounding box center [270, 237] width 487 height 146
click at [129, 269] on textarea "Please use this section to add any supplementary information, including a summa…" at bounding box center [270, 237] width 487 height 146
click at [67, 238] on textarea "Please use this section to add any supplementary information, including a summa…" at bounding box center [270, 237] width 487 height 146
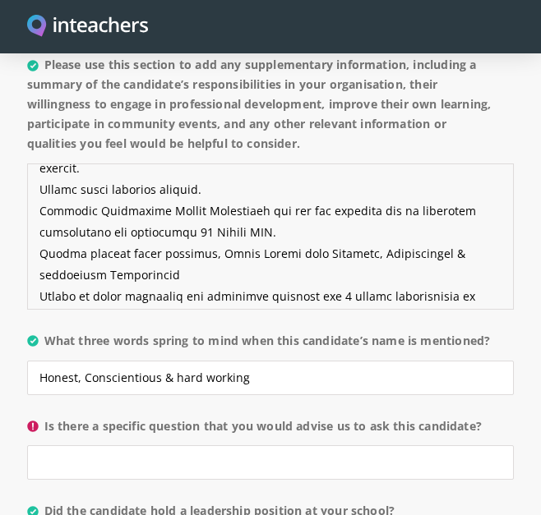
scroll to position [275, 0]
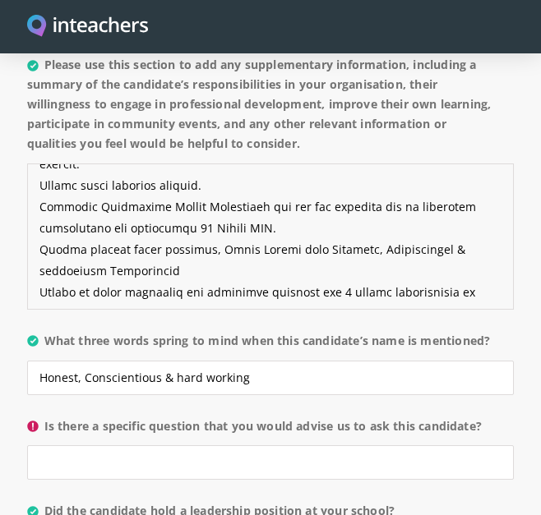
click at [198, 207] on textarea "Please use this section to add any supplementary information, including a summa…" at bounding box center [270, 237] width 487 height 146
drag, startPoint x: 285, startPoint y: 205, endPoint x: 40, endPoint y: 186, distance: 245.7
click at [40, 186] on textarea "Please use this section to add any supplementary information, including a summa…" at bounding box center [270, 237] width 487 height 146
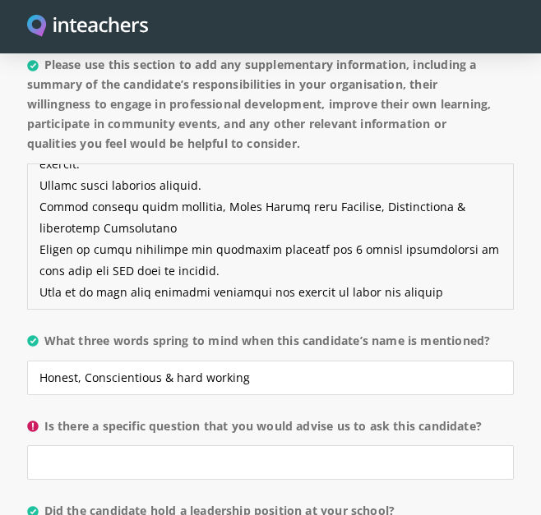
click at [241, 193] on textarea "Please use this section to add any supplementary information, including a summa…" at bounding box center [270, 237] width 487 height 146
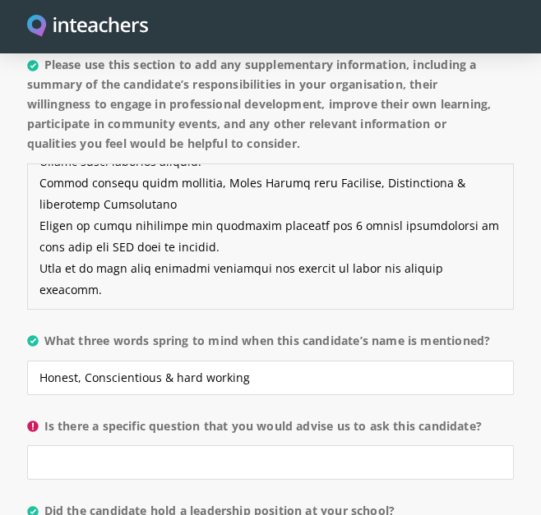
scroll to position [321, 0]
drag, startPoint x: 40, startPoint y: 226, endPoint x: 191, endPoint y: 229, distance: 150.4
click at [191, 229] on textarea "Please use this section to add any supplementary information, including a summa…" at bounding box center [270, 237] width 487 height 146
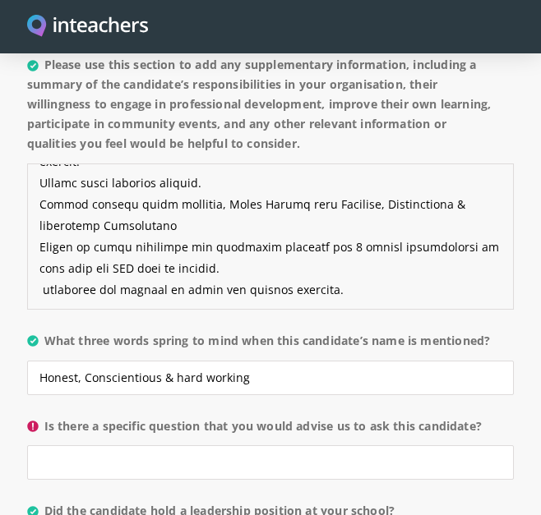
scroll to position [299, 0]
click at [380, 235] on textarea "Please use this section to add any supplementary information, including a summa…" at bounding box center [270, 237] width 487 height 146
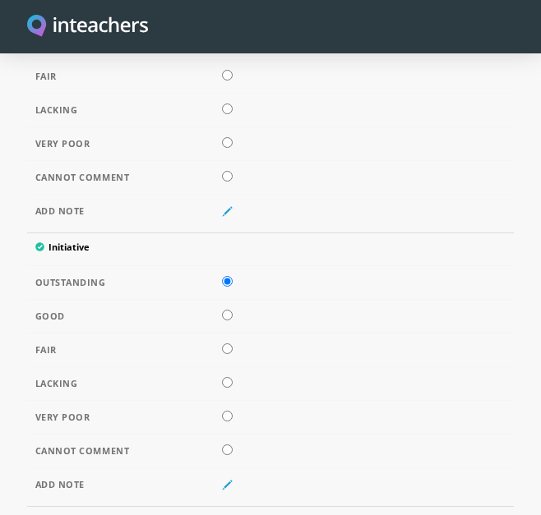
scroll to position [10445, 0]
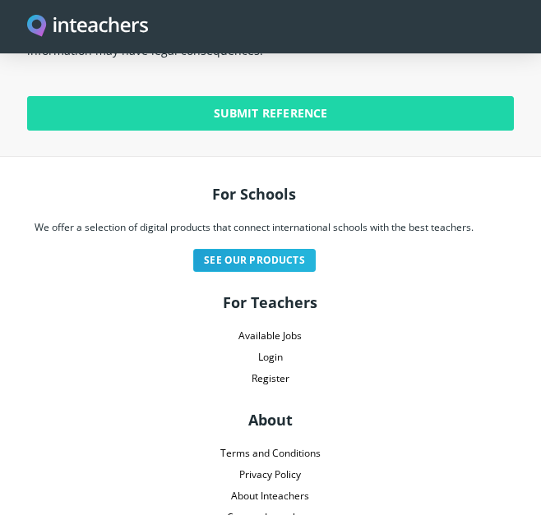
type textarea "[PERSON_NAME] was a senior nurse for the Special Needs School with 260 pupils o…"
click at [258, 96] on input "Submit Reference" at bounding box center [270, 113] width 487 height 35
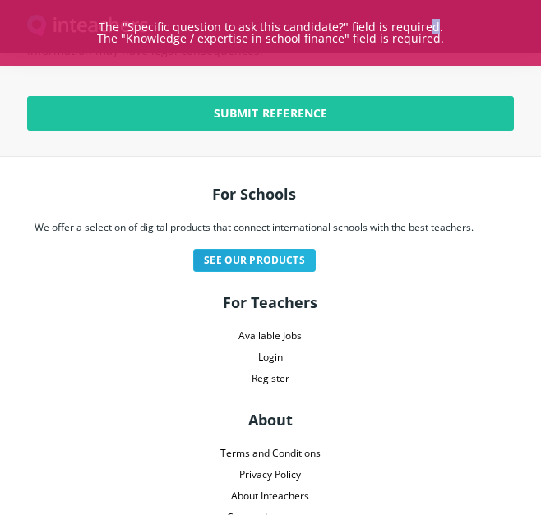
click at [429, 28] on p "The "Specific question to ask this candidate?" field is required." at bounding box center [270, 27] width 541 height 12
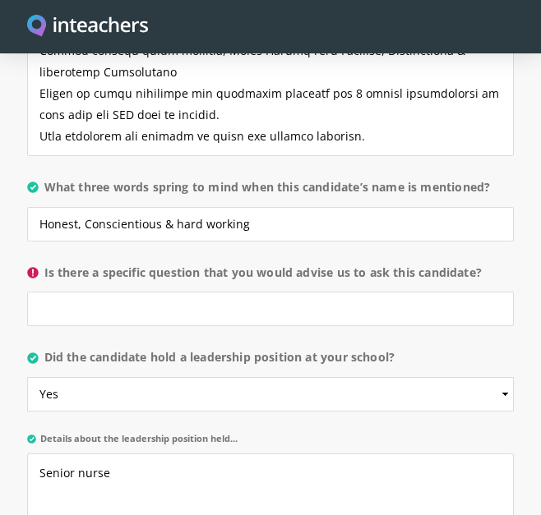
scroll to position [2141, 0]
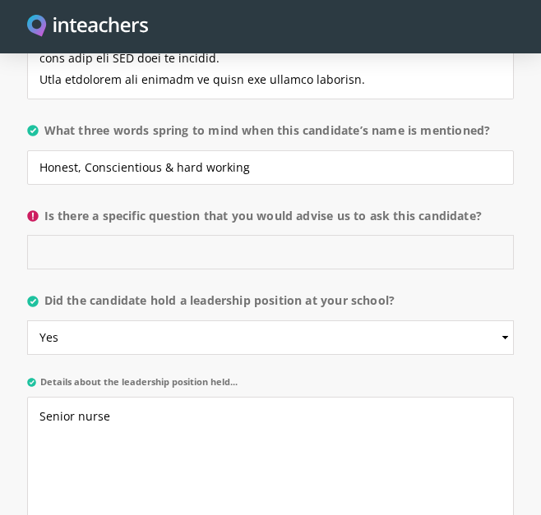
click at [85, 248] on input "Is there a specific question that you would advise us to ask this candidate?" at bounding box center [270, 252] width 487 height 35
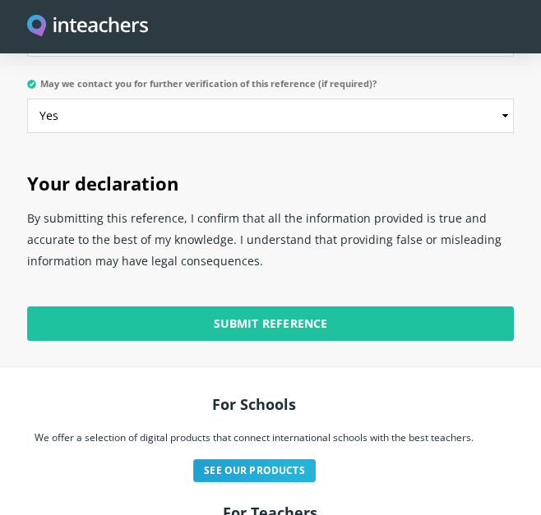
scroll to position [10253, 0]
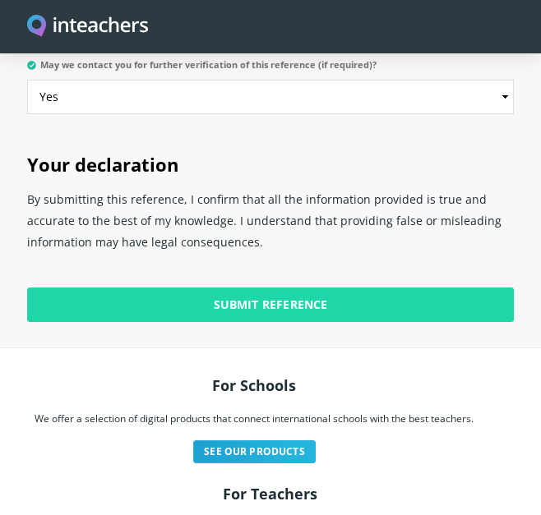
type input "How would you adapt your teaching style to a child with communication needs"
click at [263, 288] on input "Submit Reference" at bounding box center [270, 305] width 487 height 35
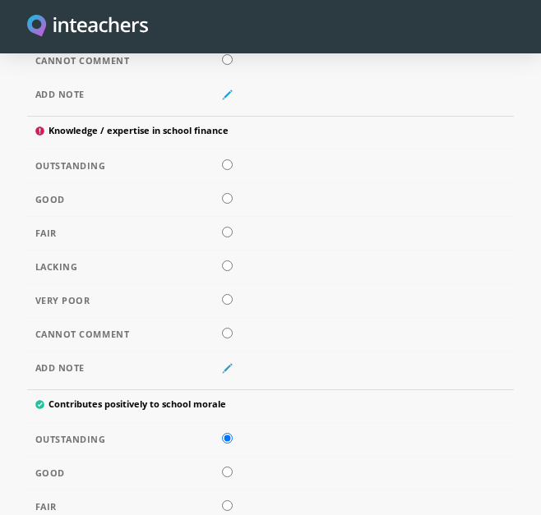
scroll to position [4532, 0]
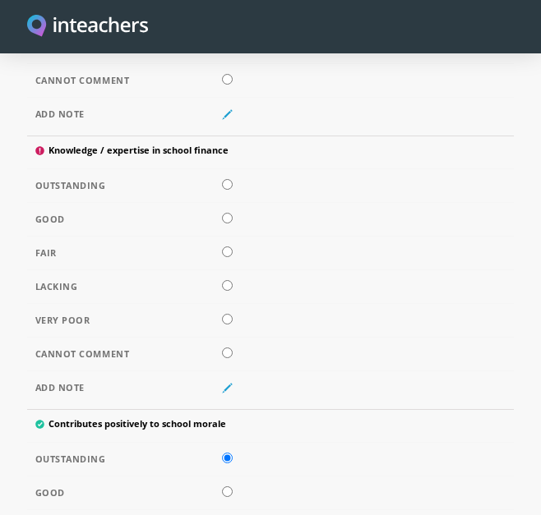
click at [228, 349] on input "radio" at bounding box center [227, 353] width 11 height 11
radio input "true"
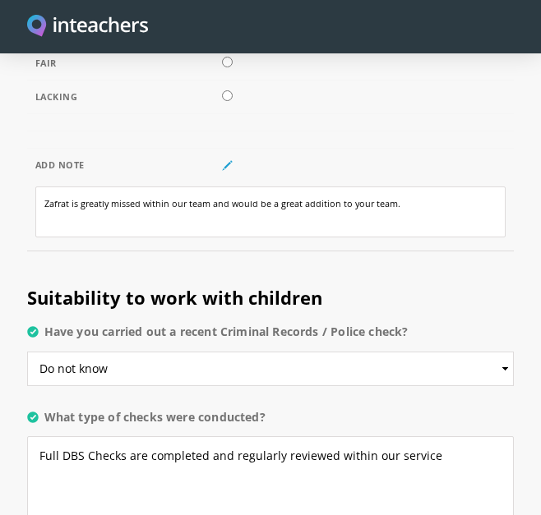
scroll to position [10599, 0]
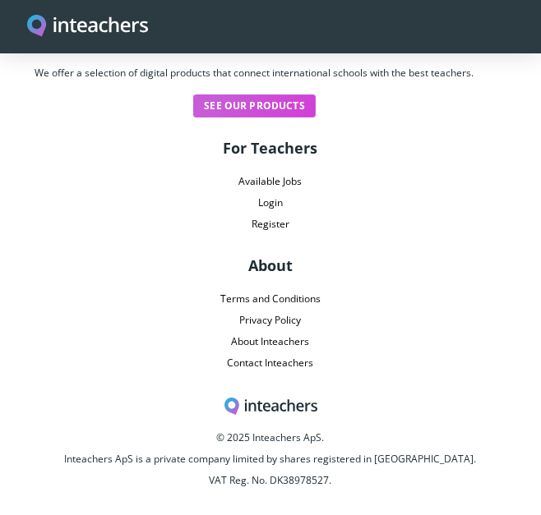
click at [272, 95] on link "See our products" at bounding box center [254, 106] width 122 height 23
